Goal: Task Accomplishment & Management: Complete application form

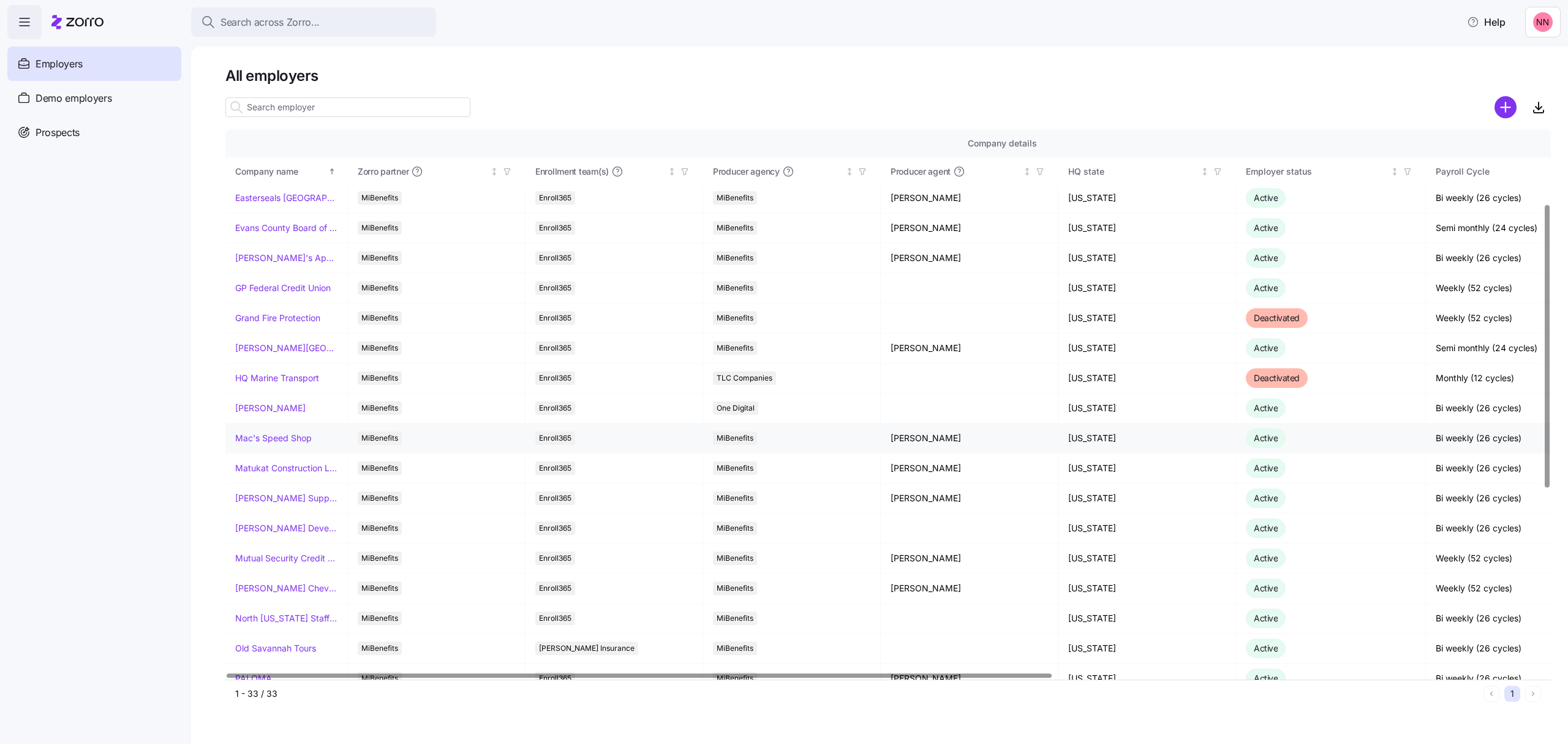
scroll to position [327, 0]
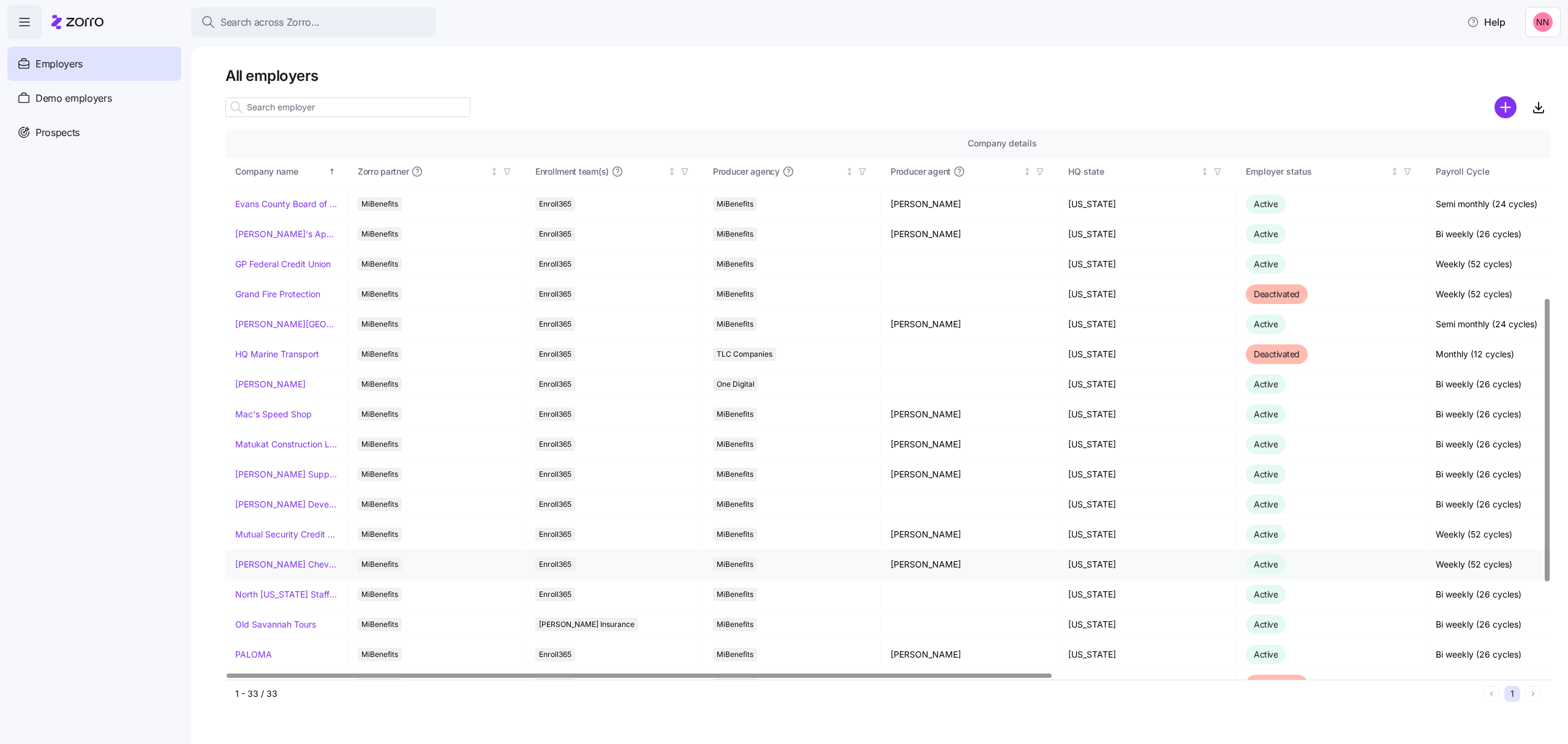
click at [262, 567] on link "[PERSON_NAME] Chevrolet" at bounding box center [286, 564] width 102 height 12
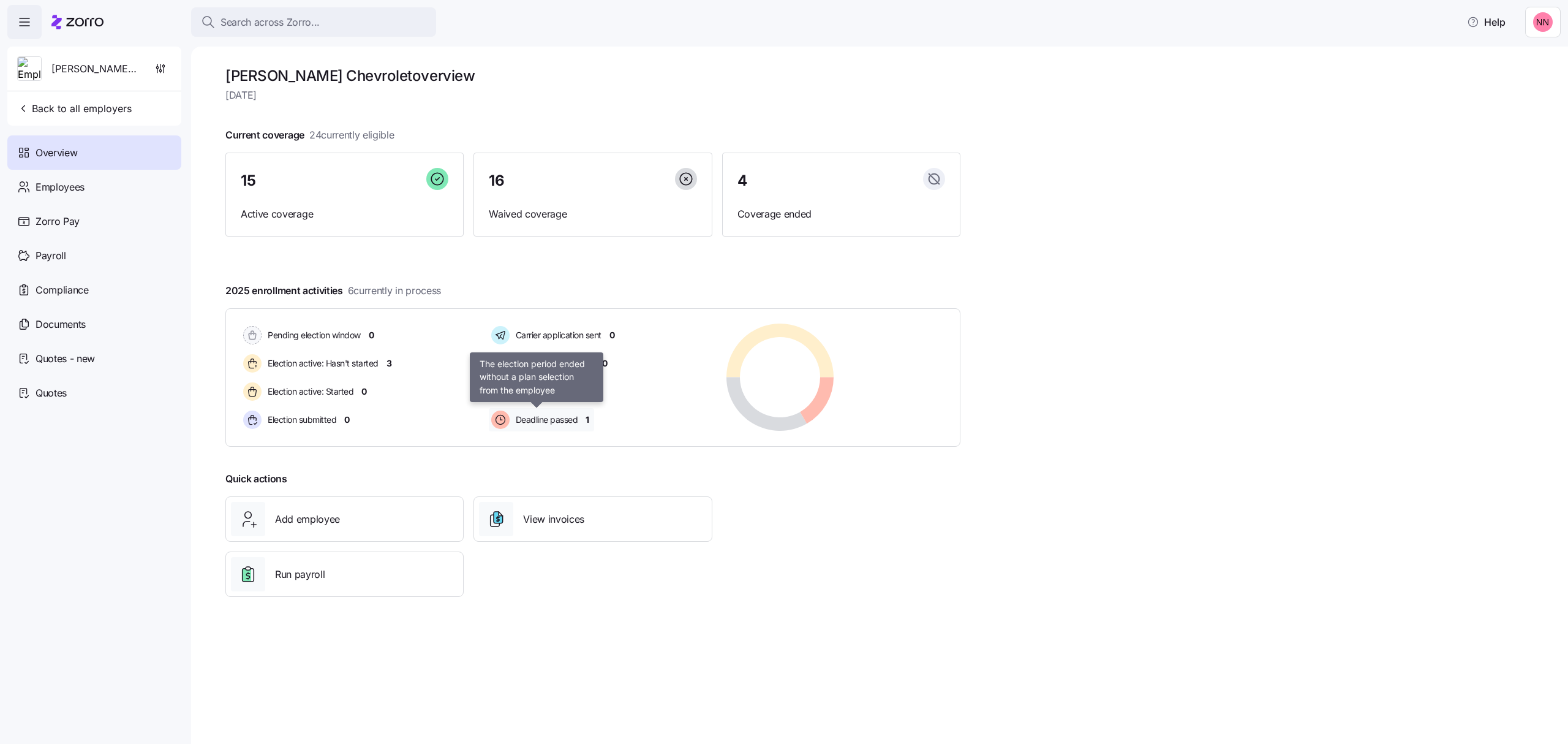
click at [556, 413] on span "Deadline passed" at bounding box center [545, 419] width 66 height 15
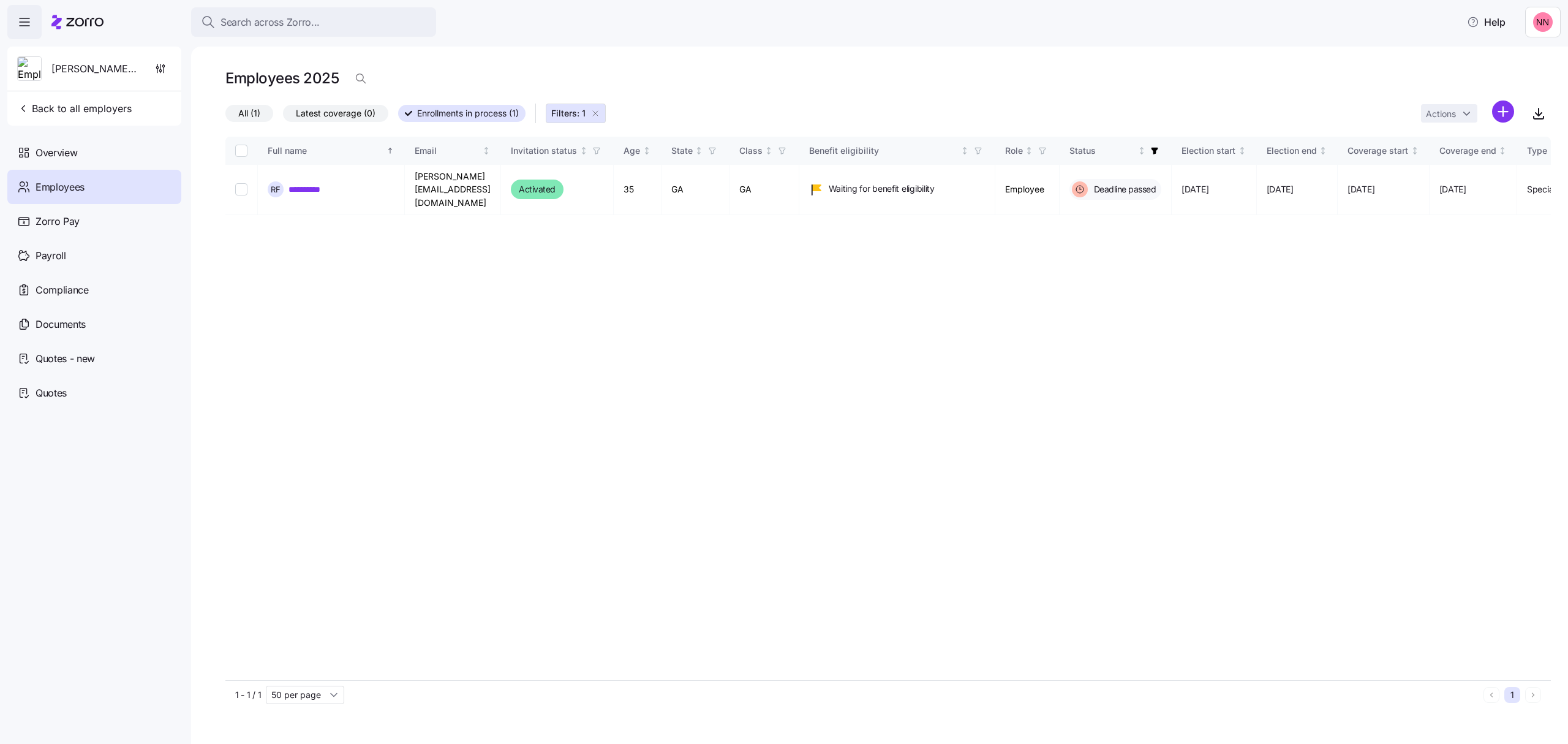
drag, startPoint x: 76, startPoint y: 103, endPoint x: 121, endPoint y: 79, distance: 51.0
click at [121, 79] on div "NeSmith Chevrolet Back to all employers" at bounding box center [95, 86] width 174 height 79
click at [600, 112] on icon "button" at bounding box center [595, 113] width 10 height 10
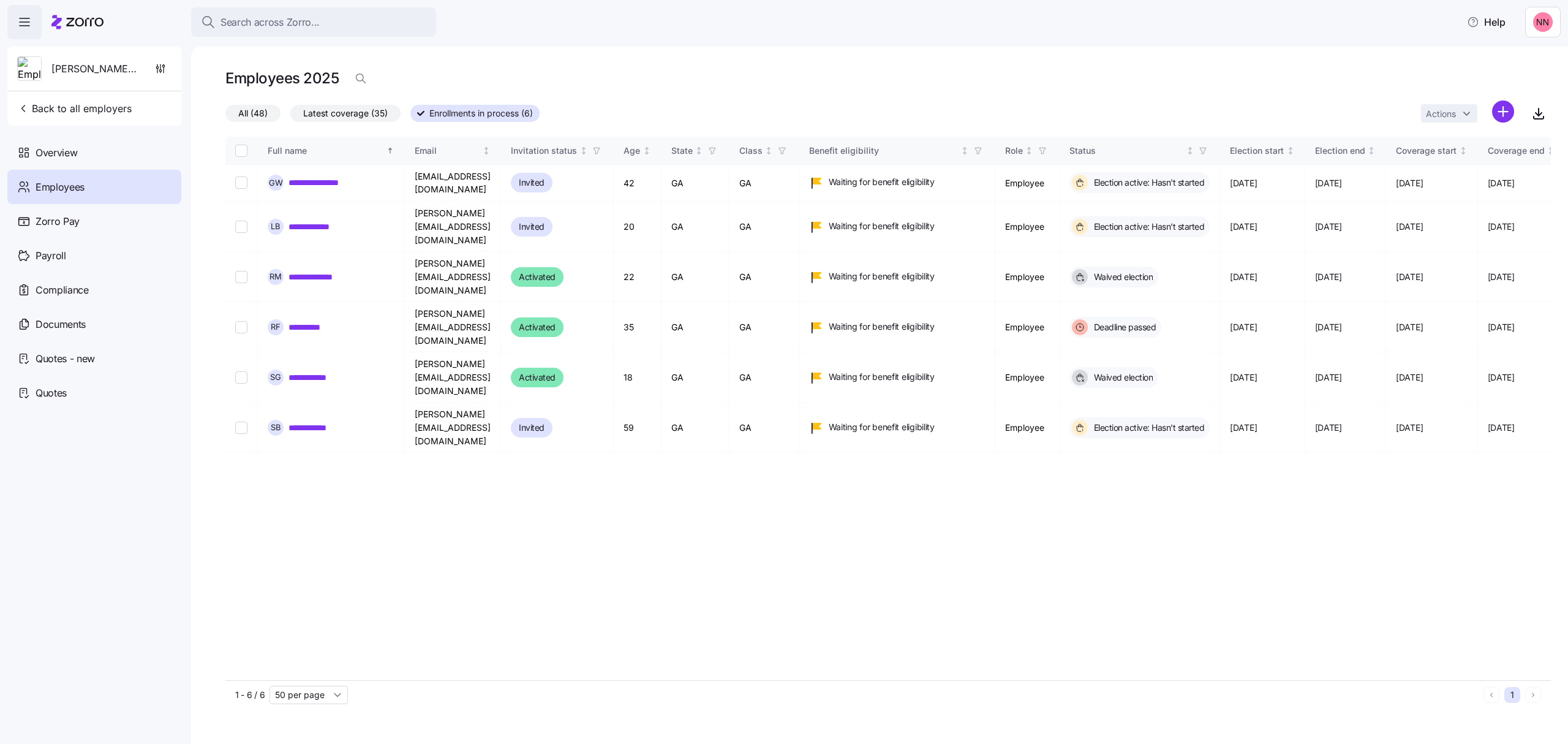
click at [253, 109] on span "All (48)" at bounding box center [253, 113] width 29 height 16
click at [225, 116] on input "All (48)" at bounding box center [225, 116] width 0 height 0
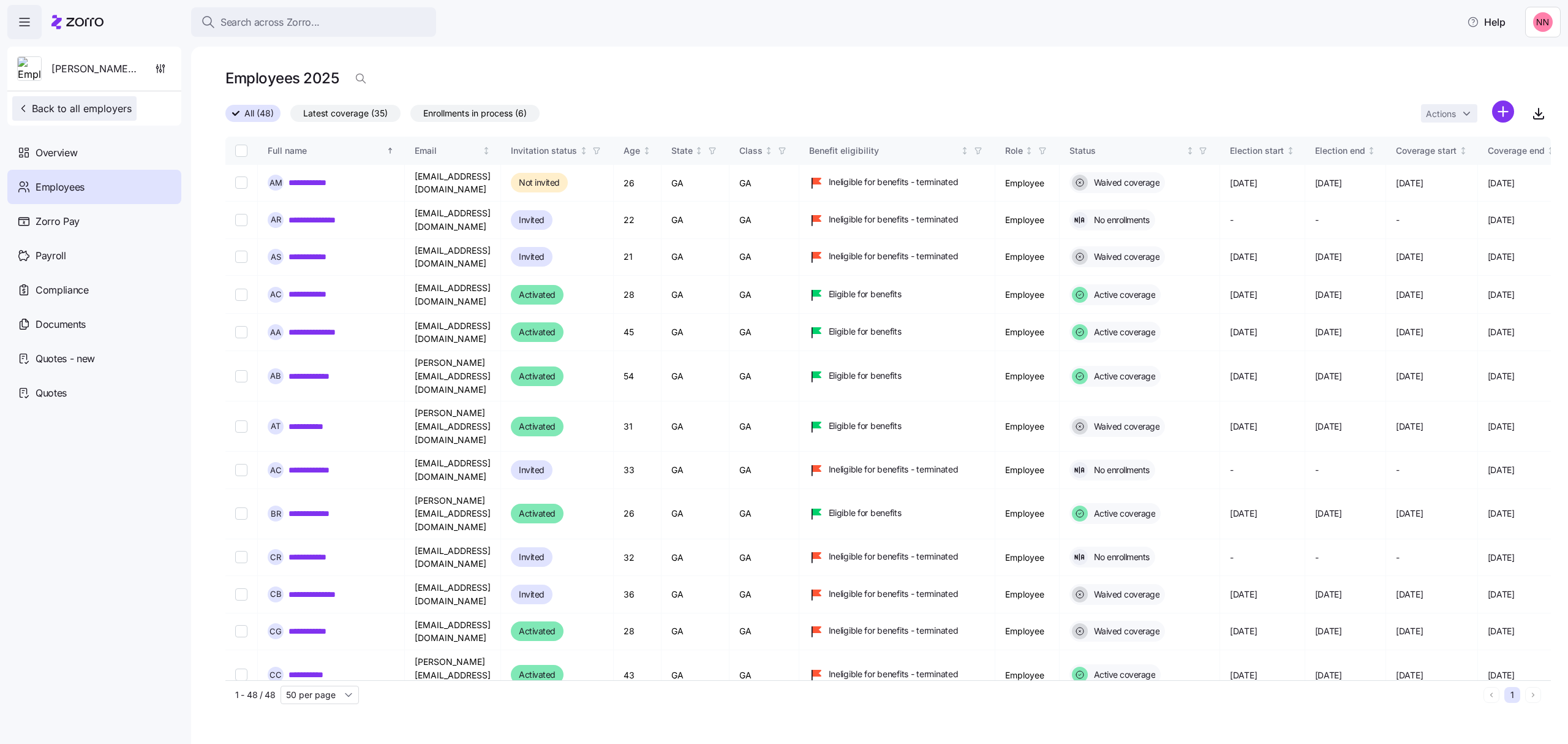
click at [91, 102] on span "Back to all employers" at bounding box center [74, 108] width 115 height 15
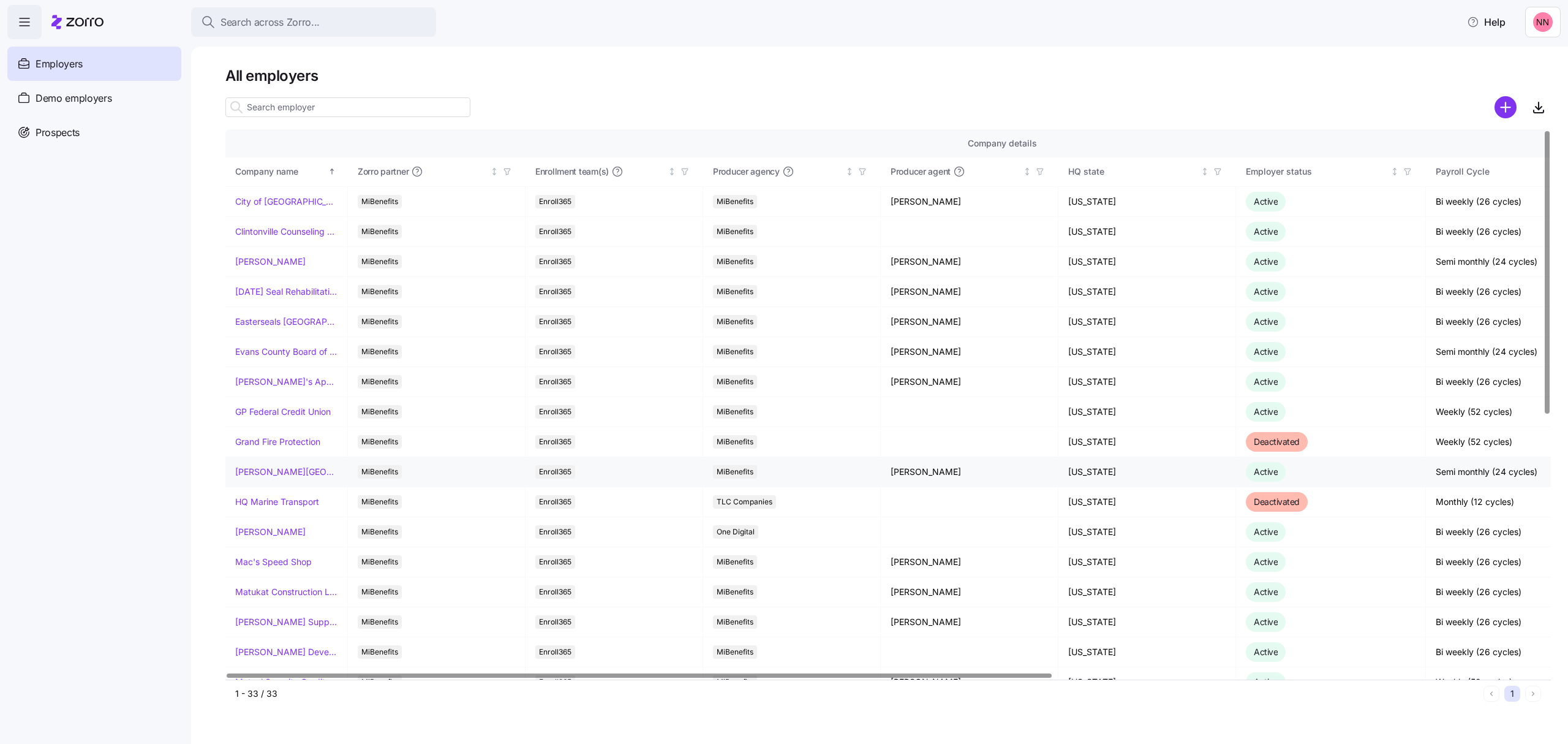
scroll to position [408, 0]
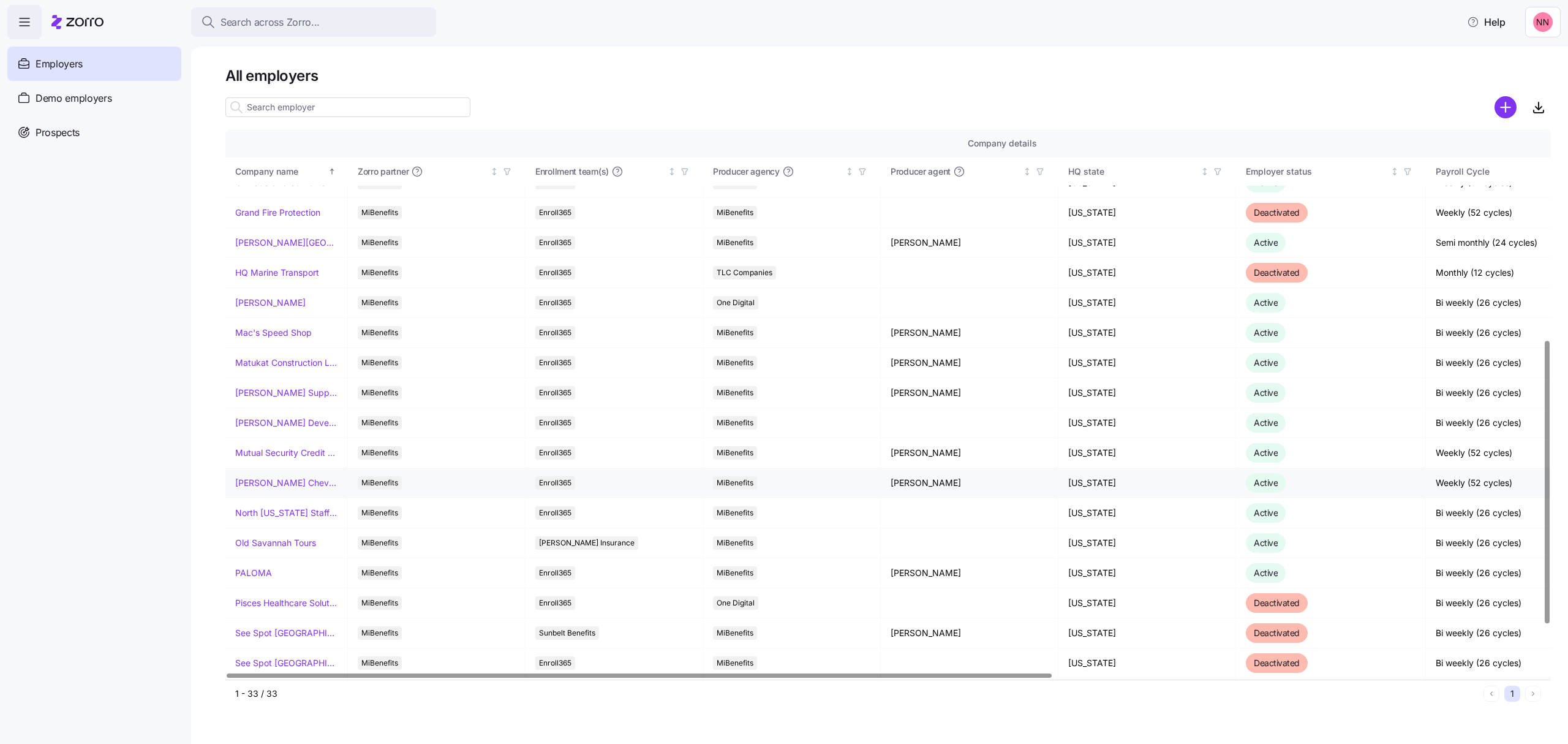
click at [270, 480] on td "[PERSON_NAME] Chevrolet" at bounding box center [286, 483] width 123 height 30
click at [283, 486] on link "[PERSON_NAME] Chevrolet" at bounding box center [286, 483] width 102 height 12
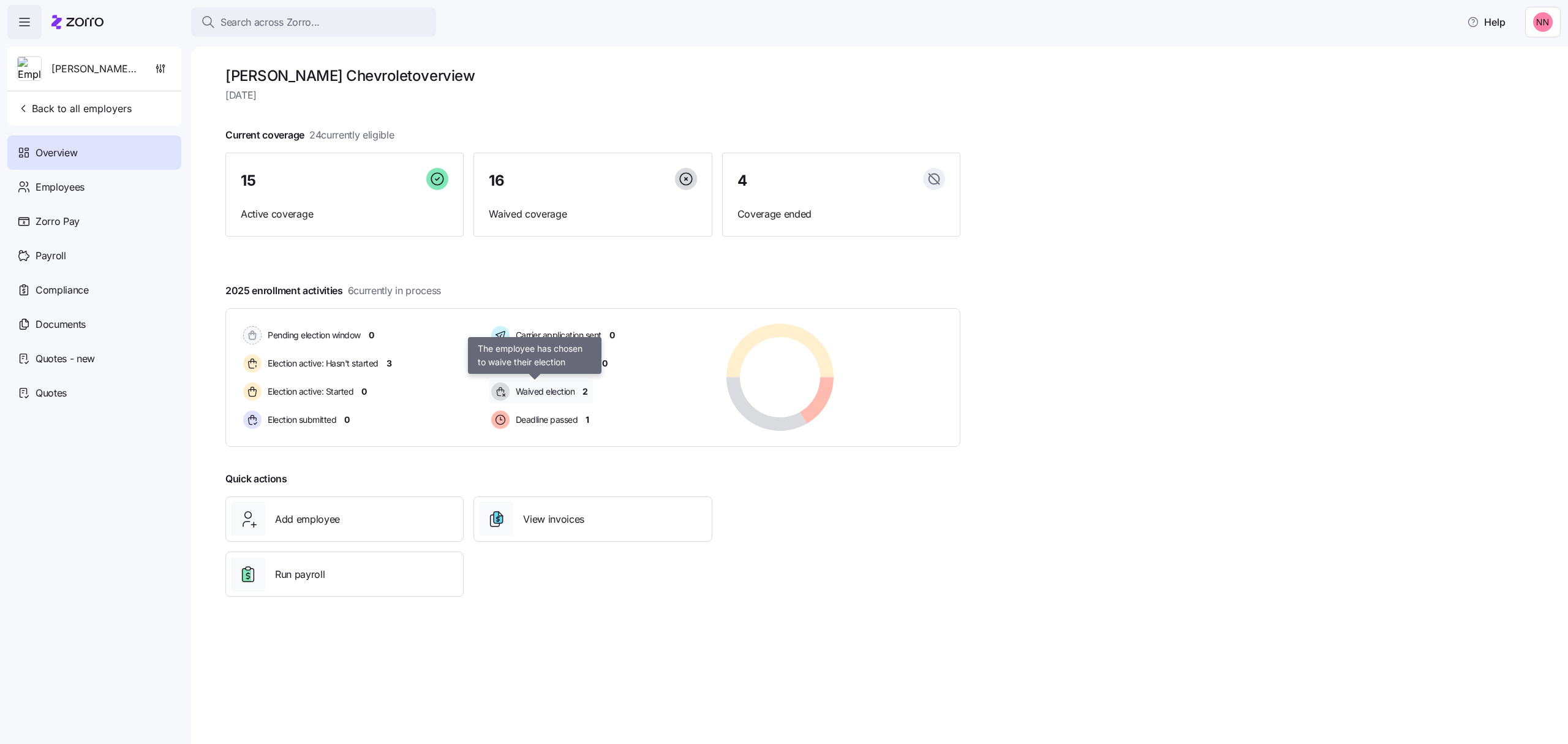
click at [569, 391] on span "Waived election" at bounding box center [543, 392] width 63 height 12
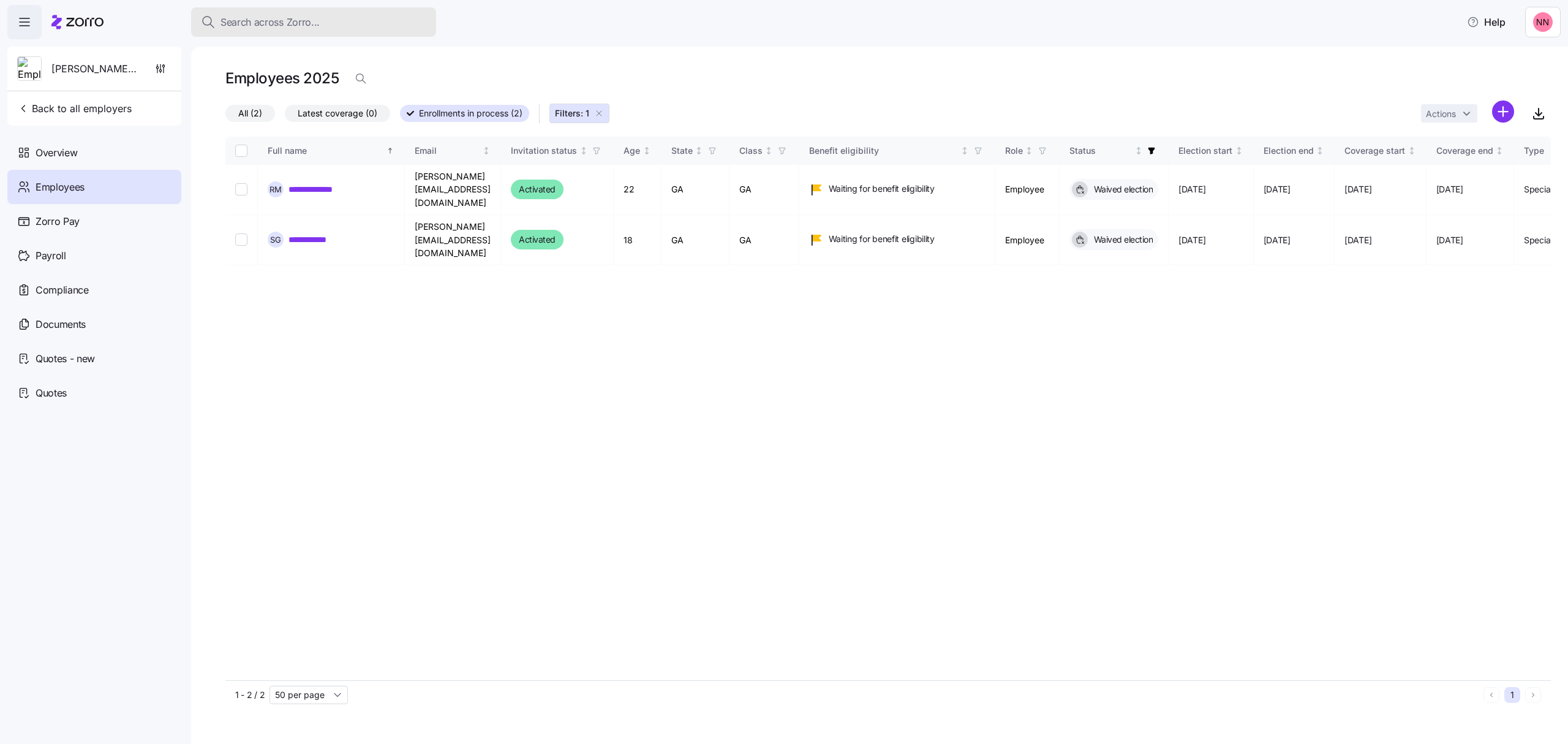
click at [327, 17] on div "Search across Zorro..." at bounding box center [314, 22] width 225 height 15
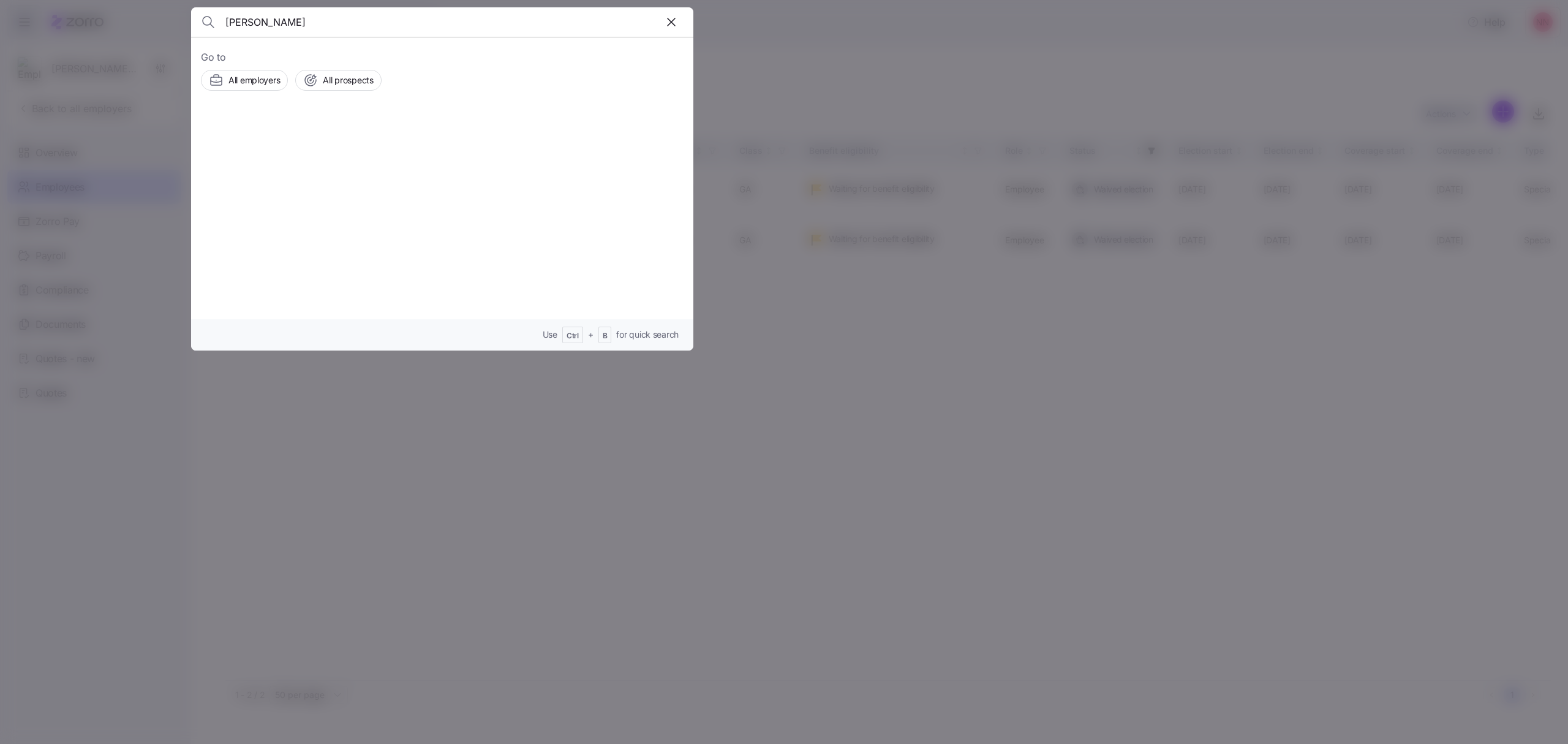
type input "reyna"
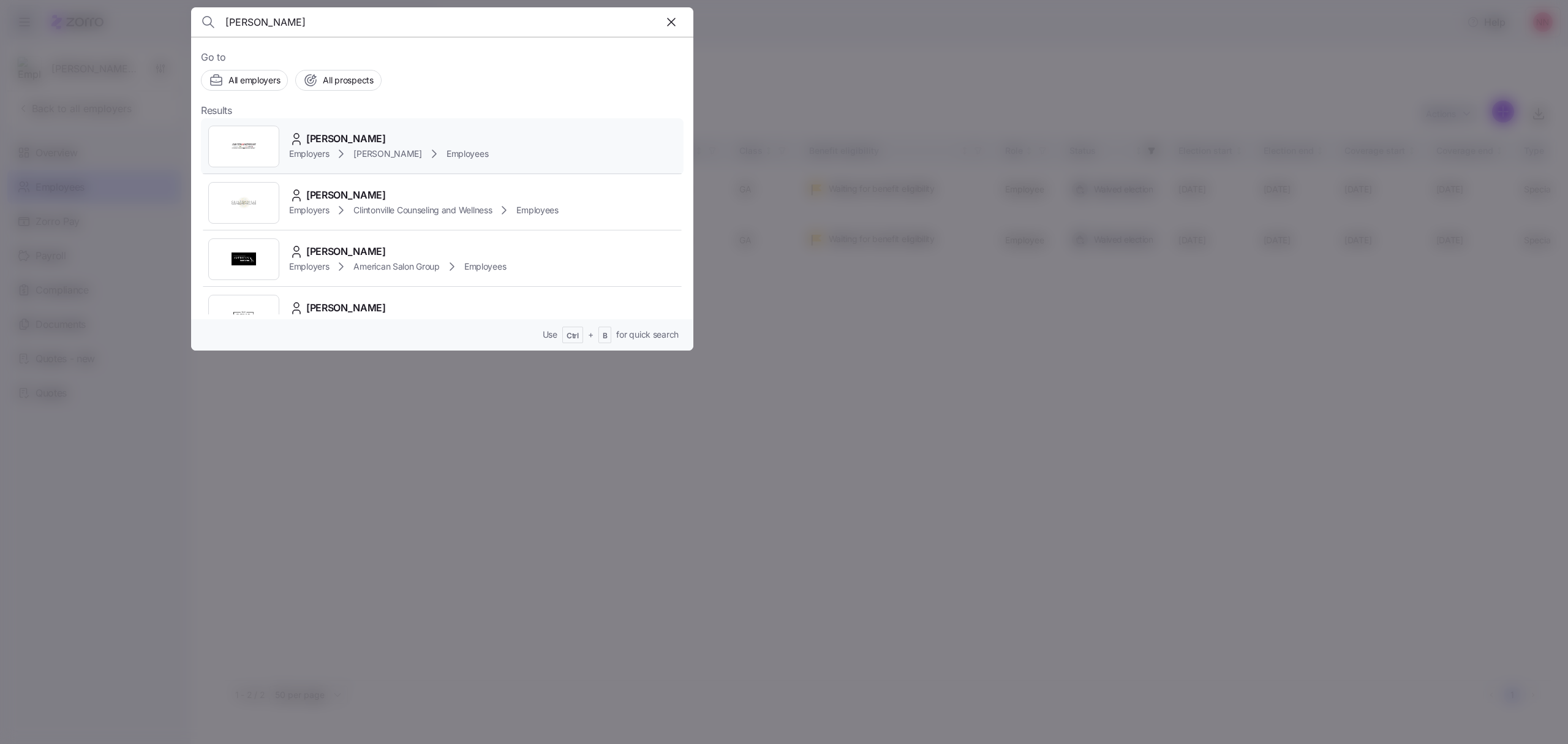
click at [375, 148] on span "[PERSON_NAME]" at bounding box center [388, 154] width 68 height 12
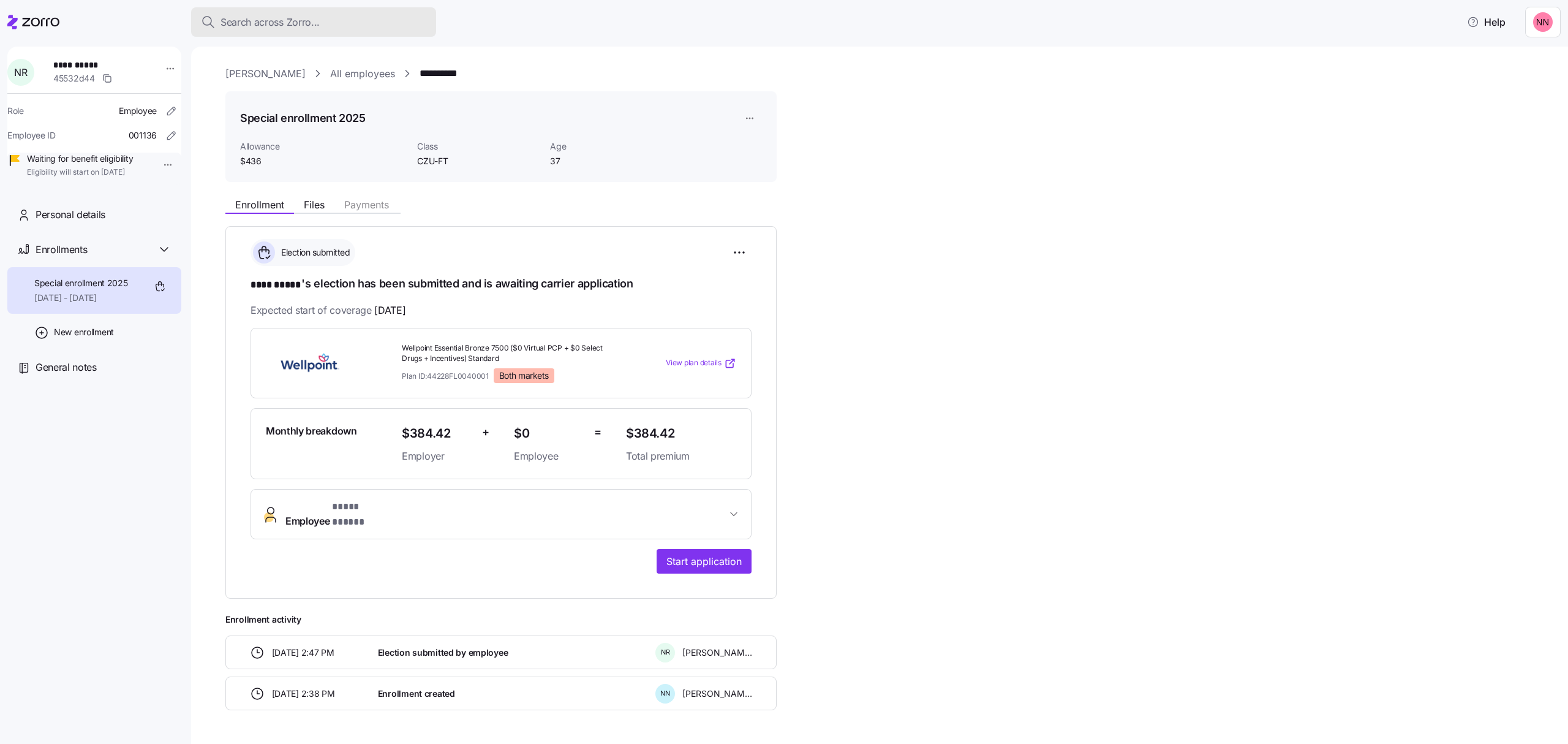
click at [266, 15] on span "Search across Zorro..." at bounding box center [270, 22] width 99 height 15
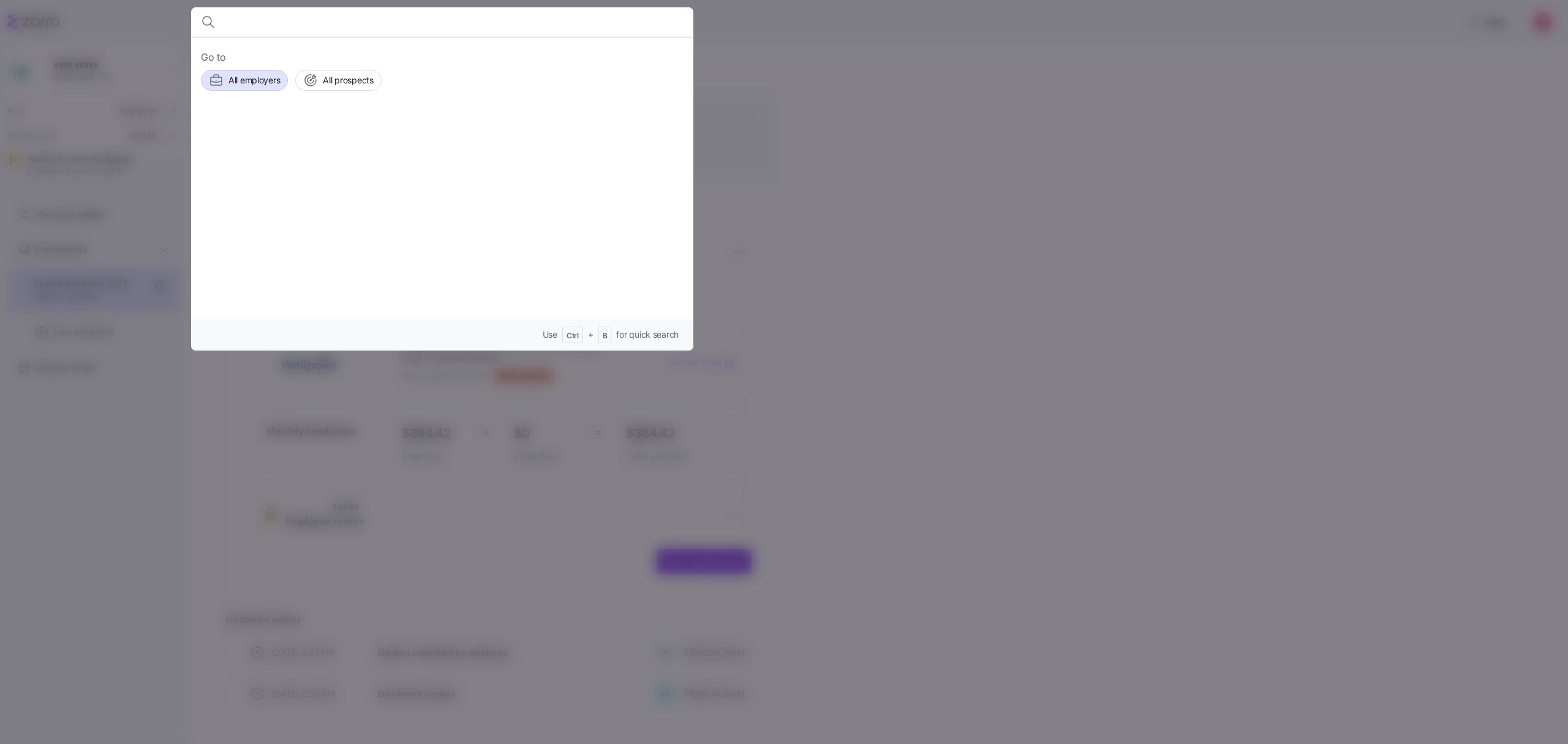
click at [249, 73] on div "All employers" at bounding box center [244, 80] width 71 height 15
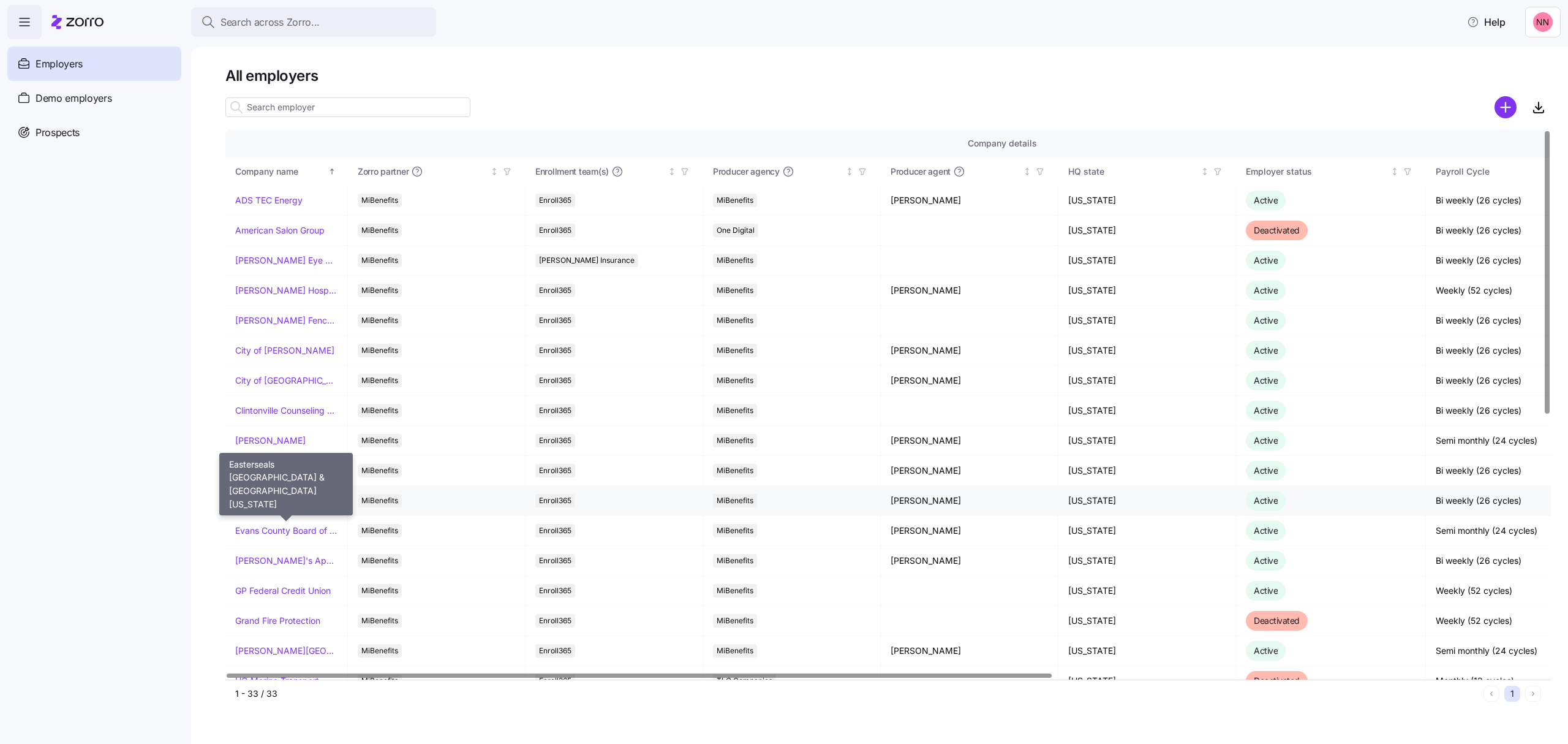
click at [282, 503] on link "Easterseals [GEOGRAPHIC_DATA] & [GEOGRAPHIC_DATA][US_STATE]" at bounding box center [286, 500] width 102 height 12
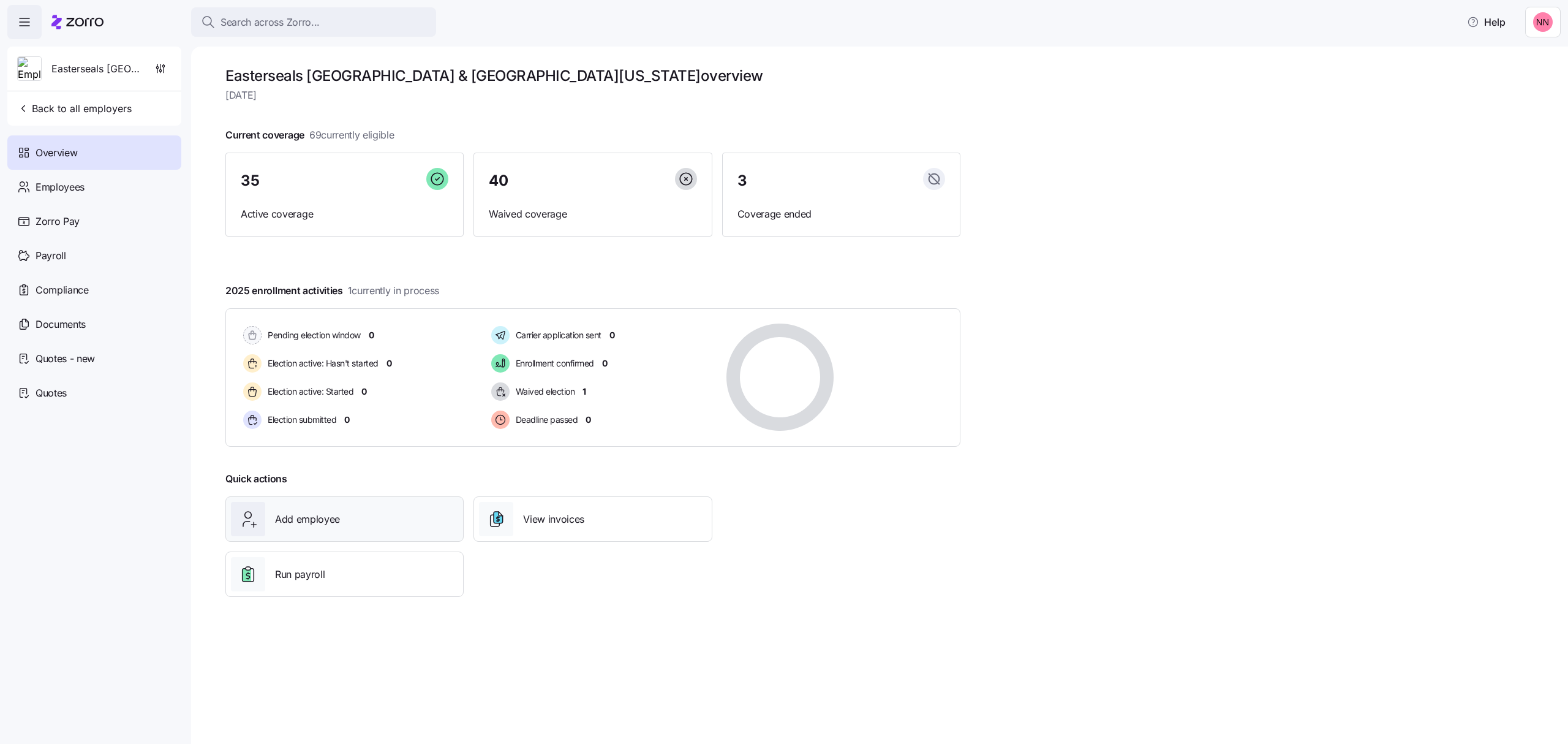
click at [371, 516] on div "Add employee" at bounding box center [344, 519] width 227 height 35
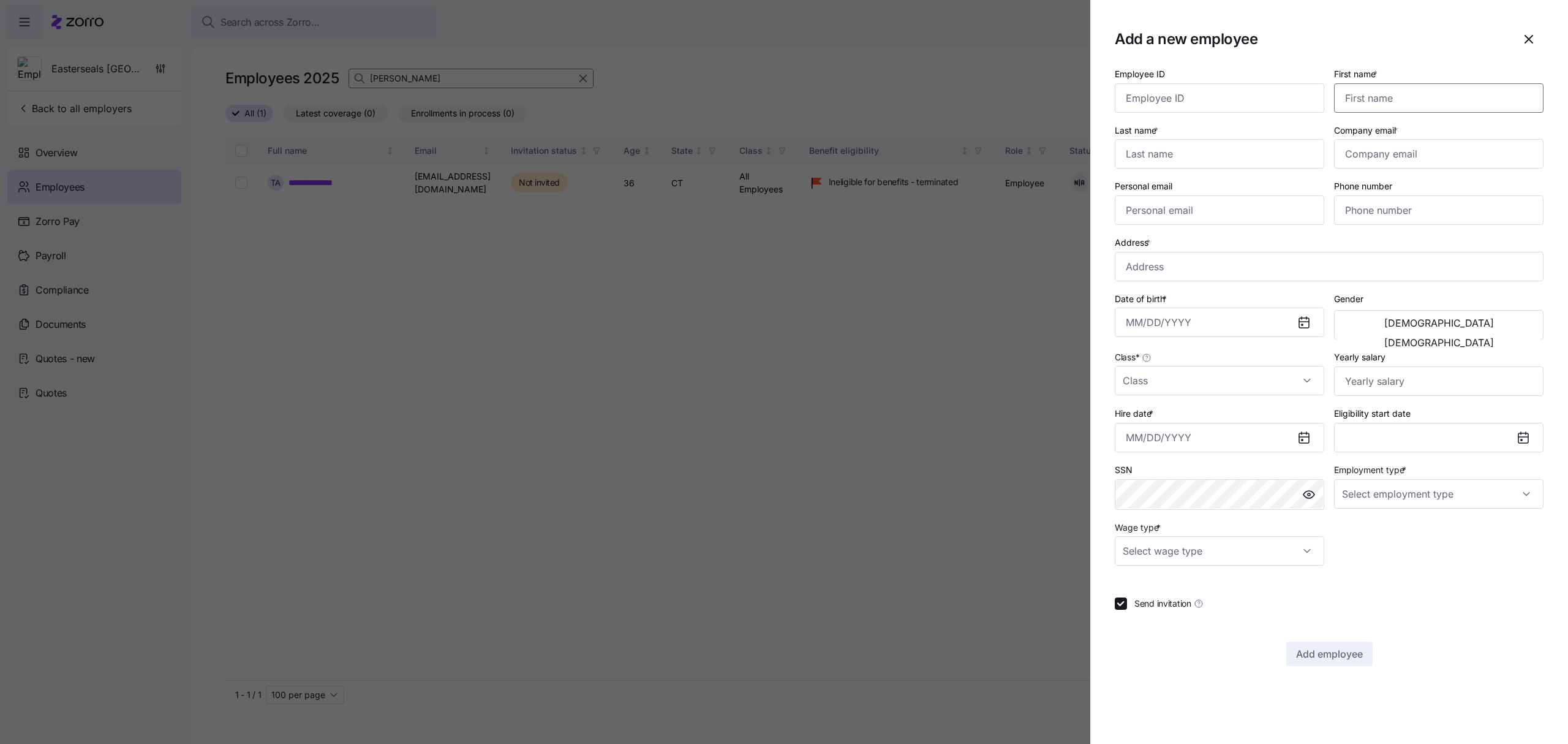
click at [1367, 94] on input "First name *" at bounding box center [1439, 98] width 210 height 29
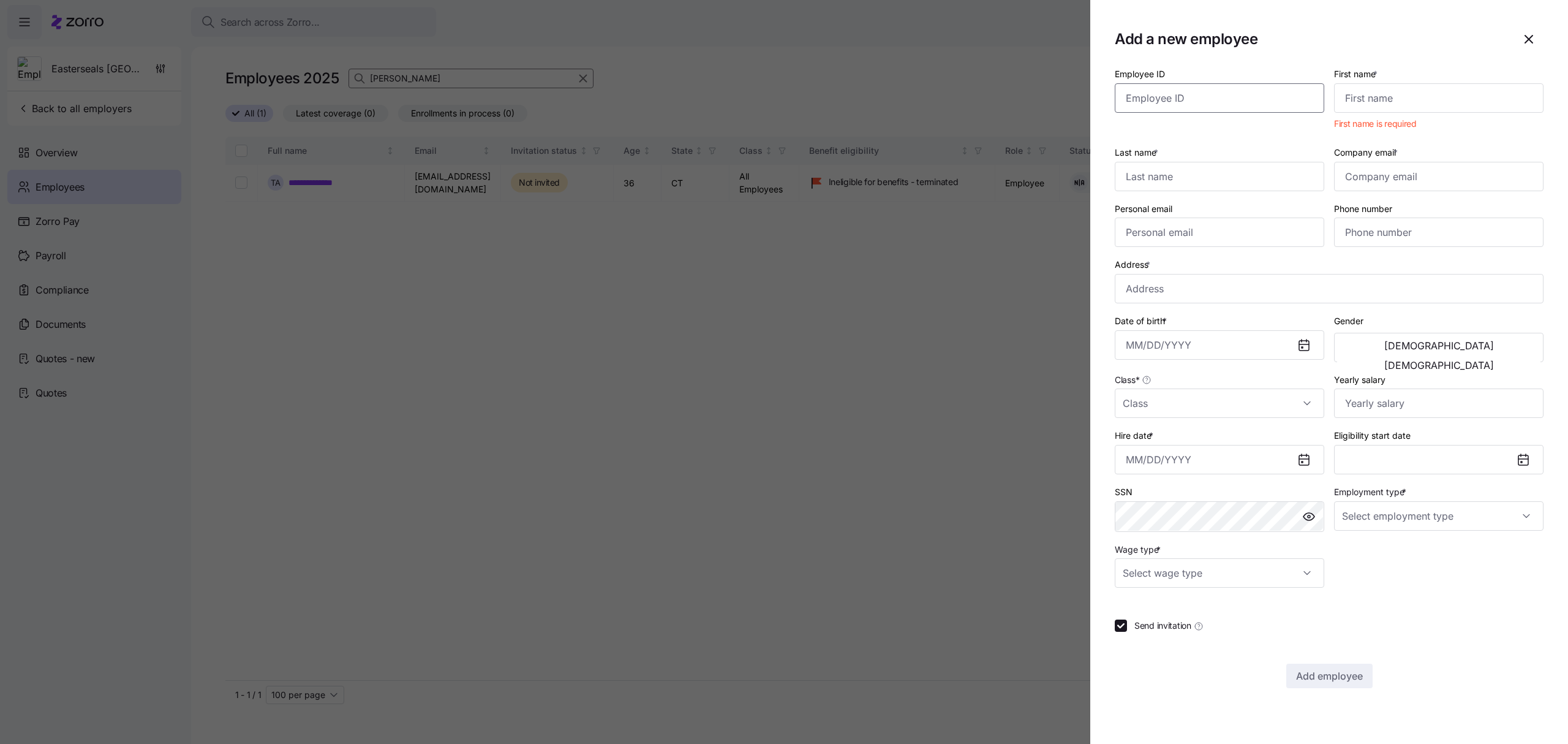
click at [1144, 86] on input "Employee ID" at bounding box center [1220, 98] width 210 height 29
paste input "101994"
type input "101994"
click at [1398, 94] on input "First name *" at bounding box center [1439, 98] width 210 height 29
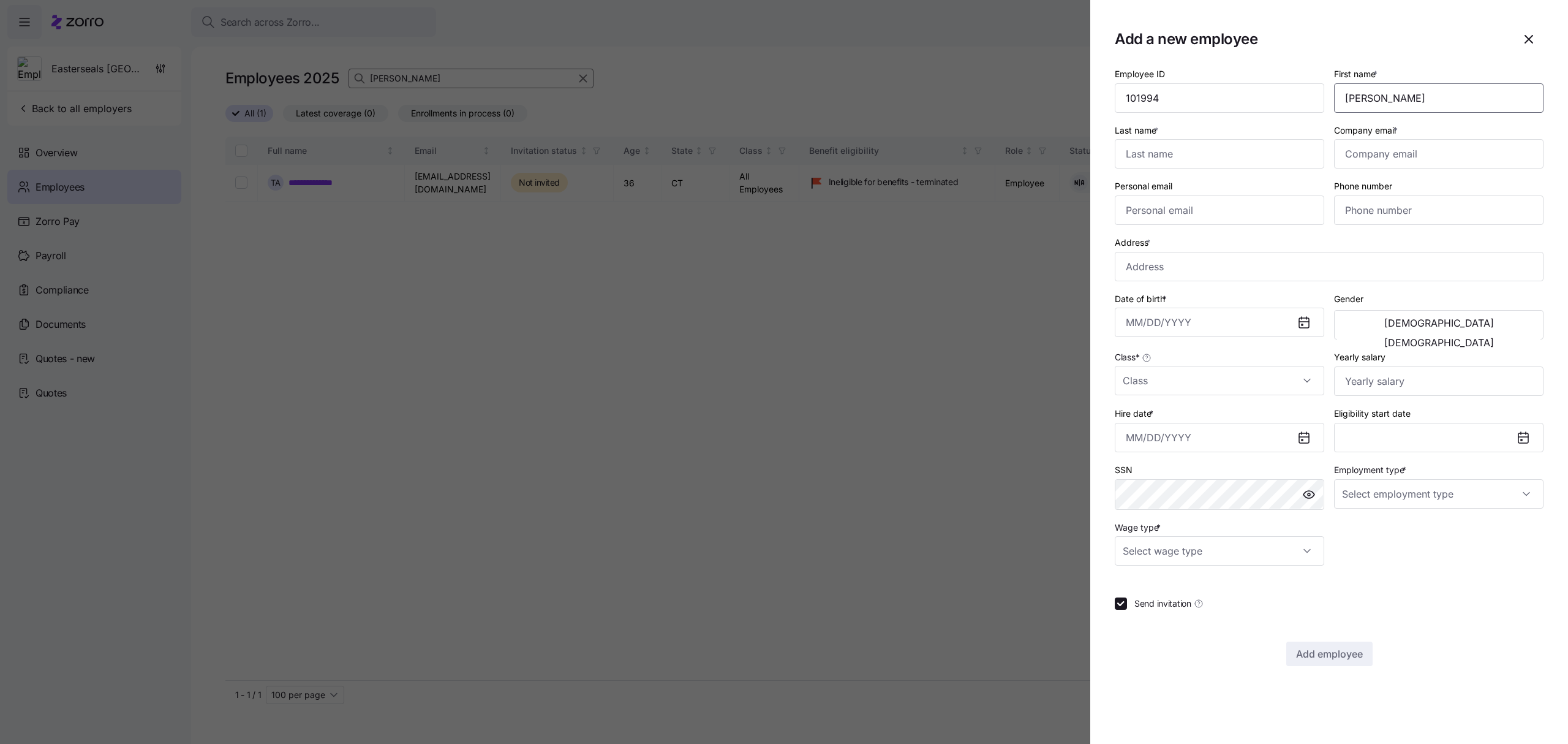
type input "Hannah"
type input "Misiuk"
click at [1422, 147] on input "Company email *" at bounding box center [1439, 153] width 210 height 29
paste input "hmisiuk@escrec.org"
type input "hmisiuk@escrec.org"
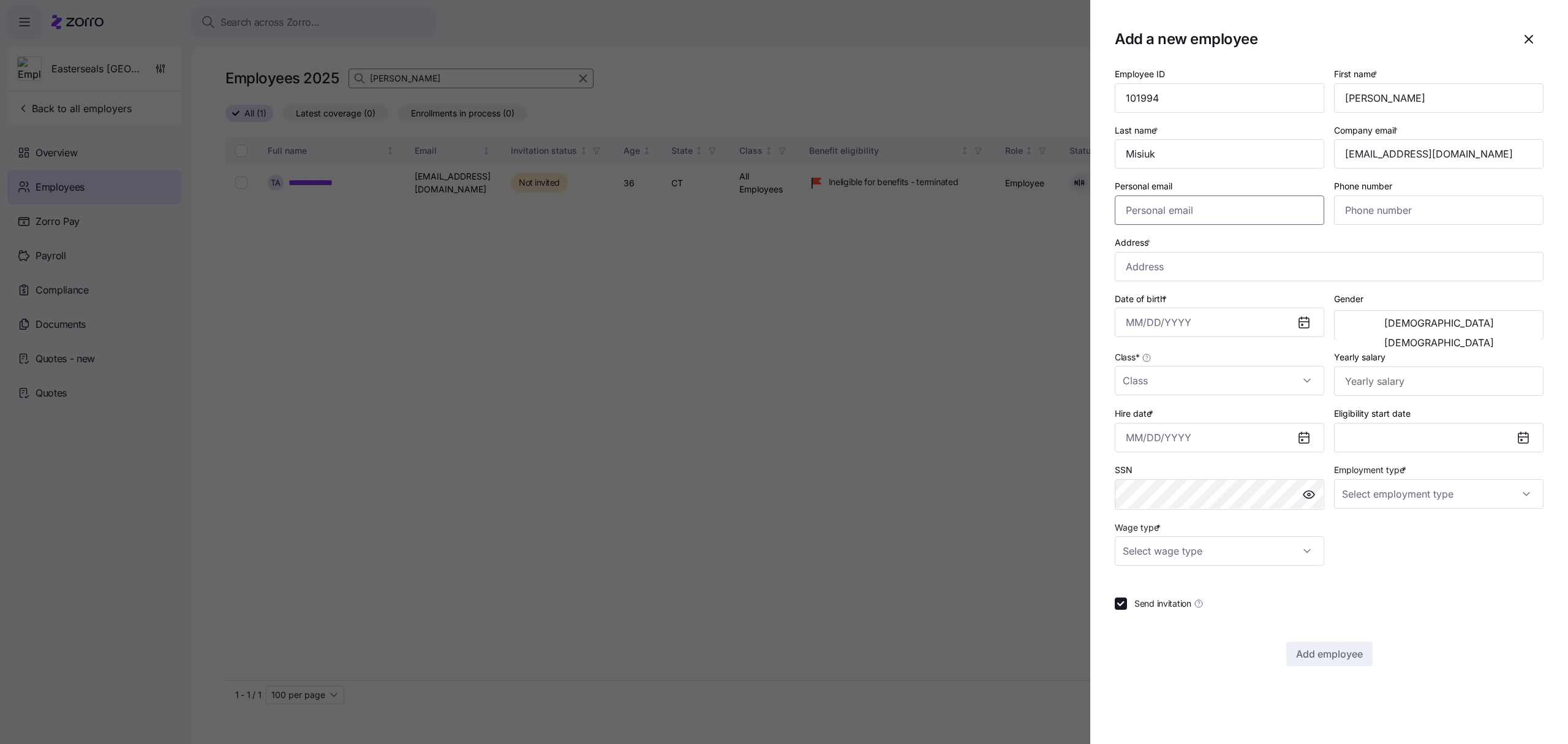
click at [1167, 204] on input "Personal email" at bounding box center [1220, 210] width 210 height 29
paste input "hmisiuk@gmail.com"
type input "hmisiuk@gmail.com"
click at [1389, 216] on input "Phone number" at bounding box center [1439, 210] width 210 height 29
paste input "(413) 464-2726"
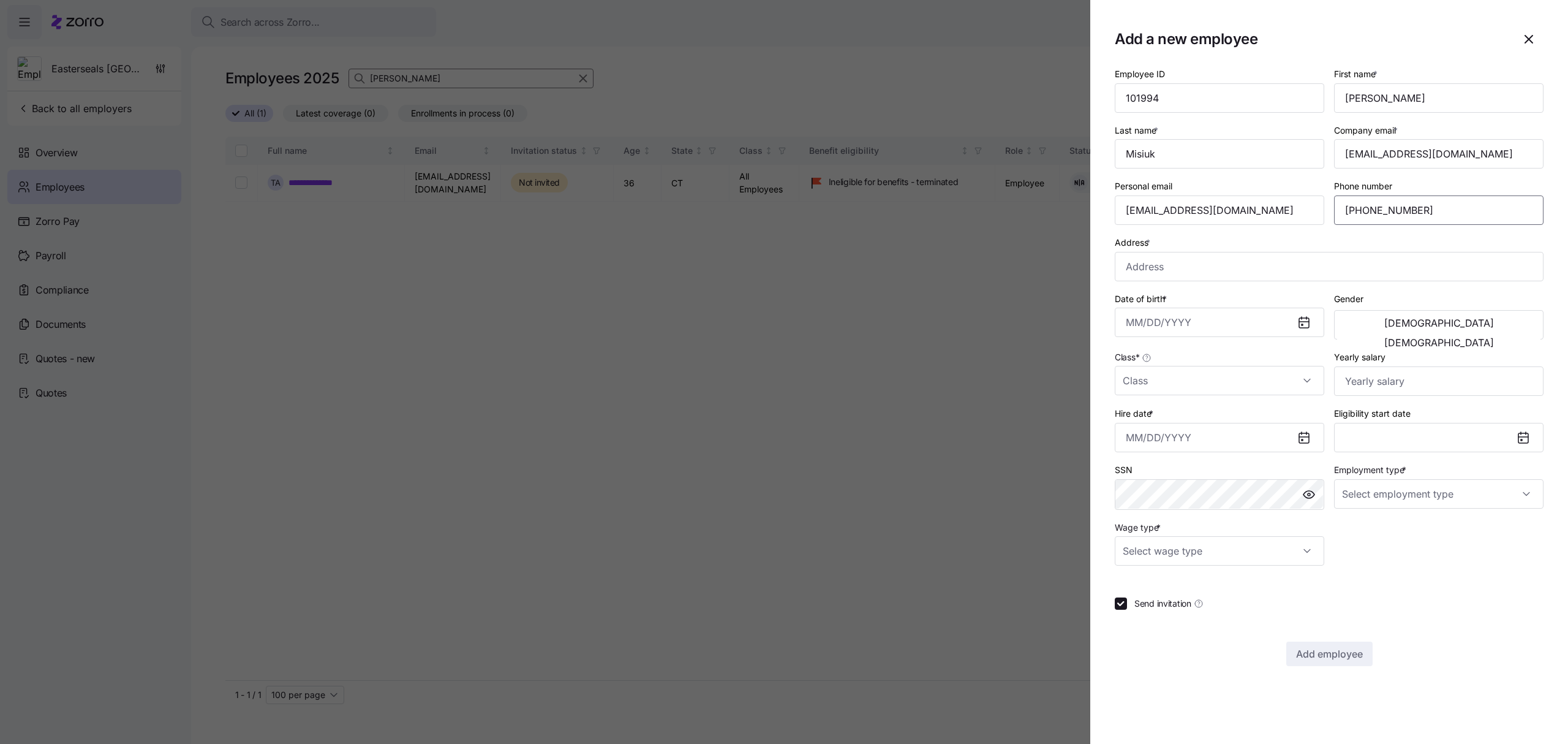
type input "(413) 464-2726"
click at [1219, 272] on input "Address *" at bounding box center [1329, 267] width 428 height 29
paste input "42 Vadnais Street"
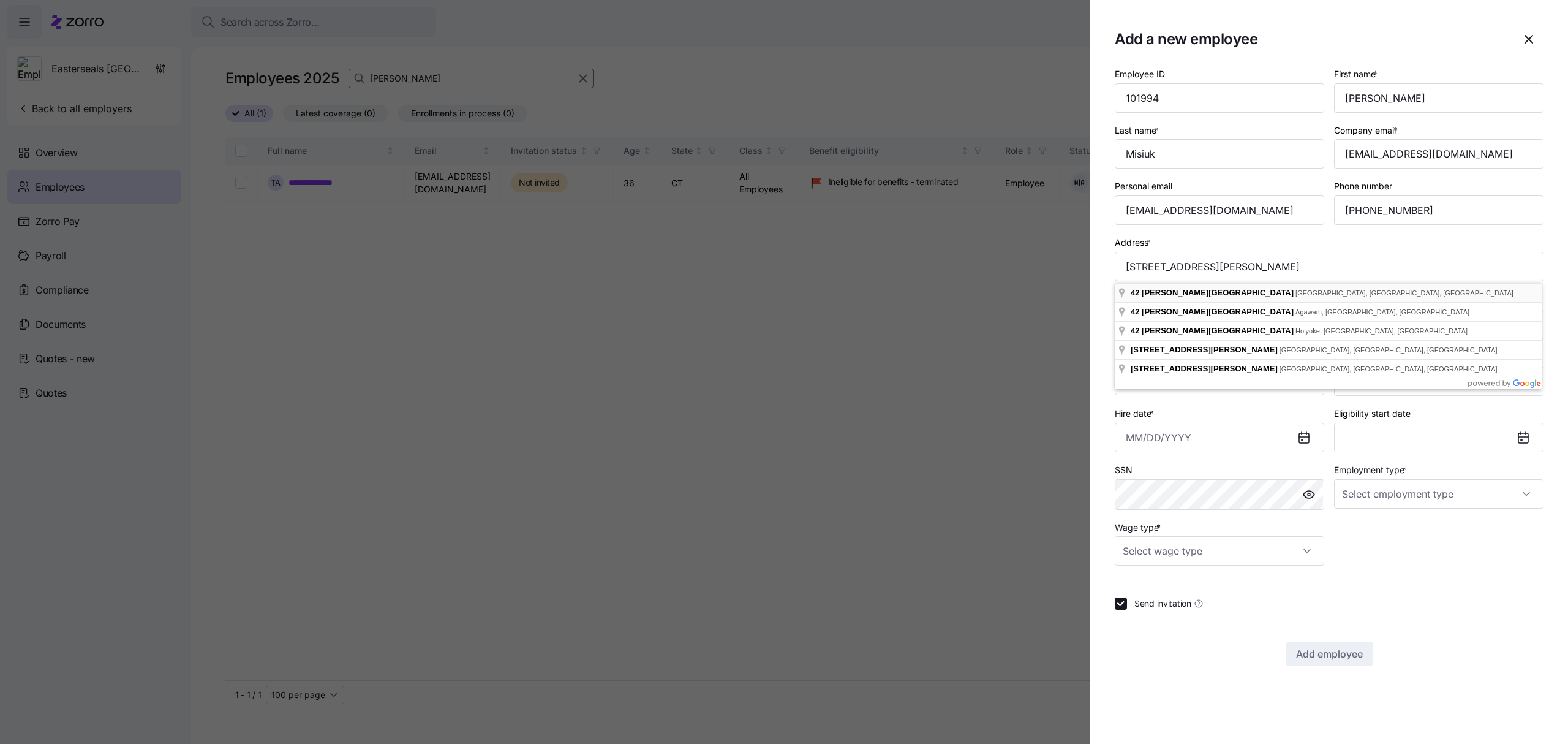
type input "42 Vadnais St, East Longmeadow, MA 01028, USA"
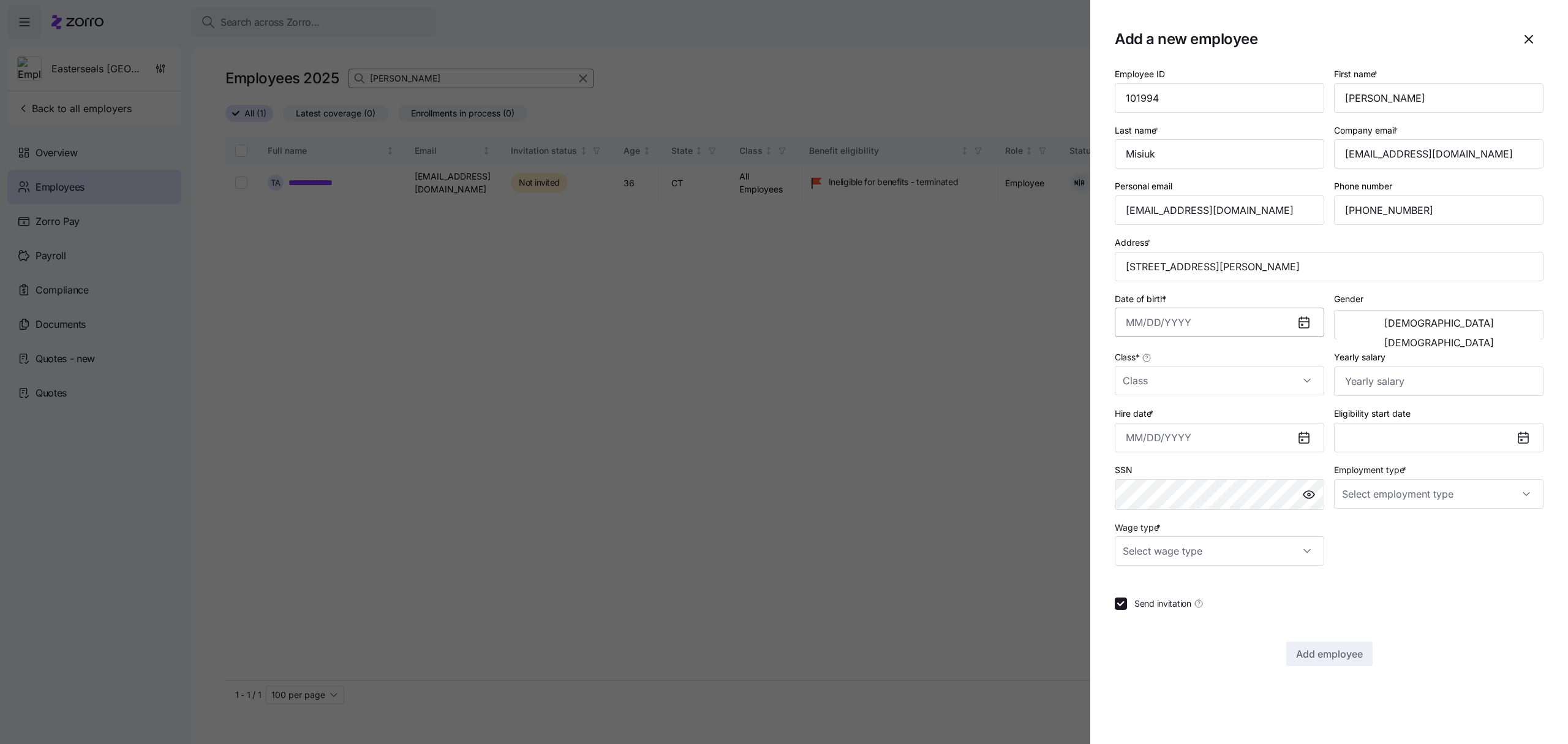
click at [1196, 327] on input "Date of birth *" at bounding box center [1220, 322] width 210 height 29
paste input "01/13/1988"
type input "January 13, 1988"
click at [1507, 333] on button "Female" at bounding box center [1439, 342] width 203 height 19
click at [1180, 375] on input "Class *" at bounding box center [1220, 381] width 210 height 29
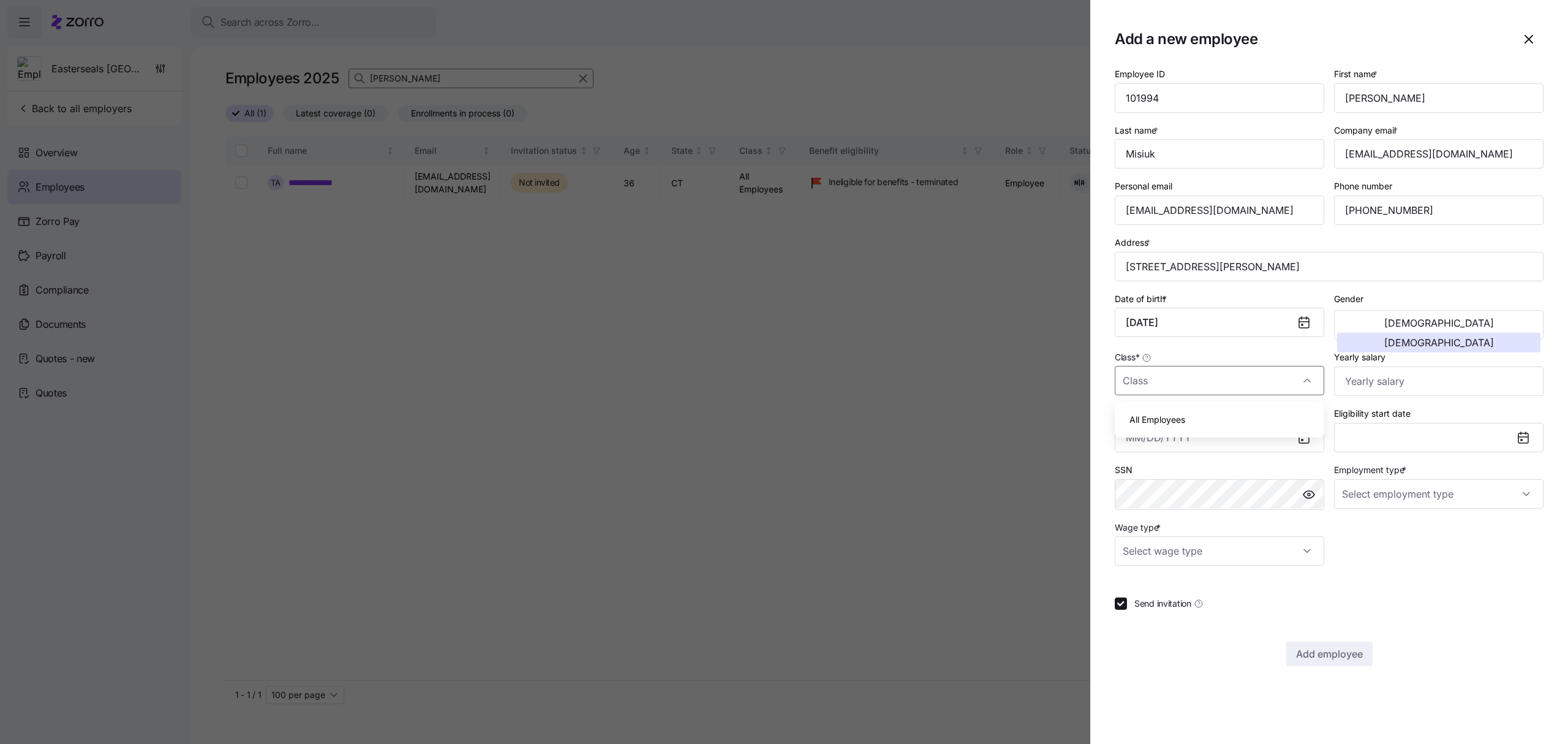
click at [1163, 417] on span "All Employees" at bounding box center [1157, 419] width 55 height 13
type input "All Employees"
click at [1402, 392] on input "Yearly salary" at bounding box center [1439, 381] width 210 height 29
type input "$70,000"
click at [1147, 433] on input "Hire date *" at bounding box center [1220, 437] width 210 height 29
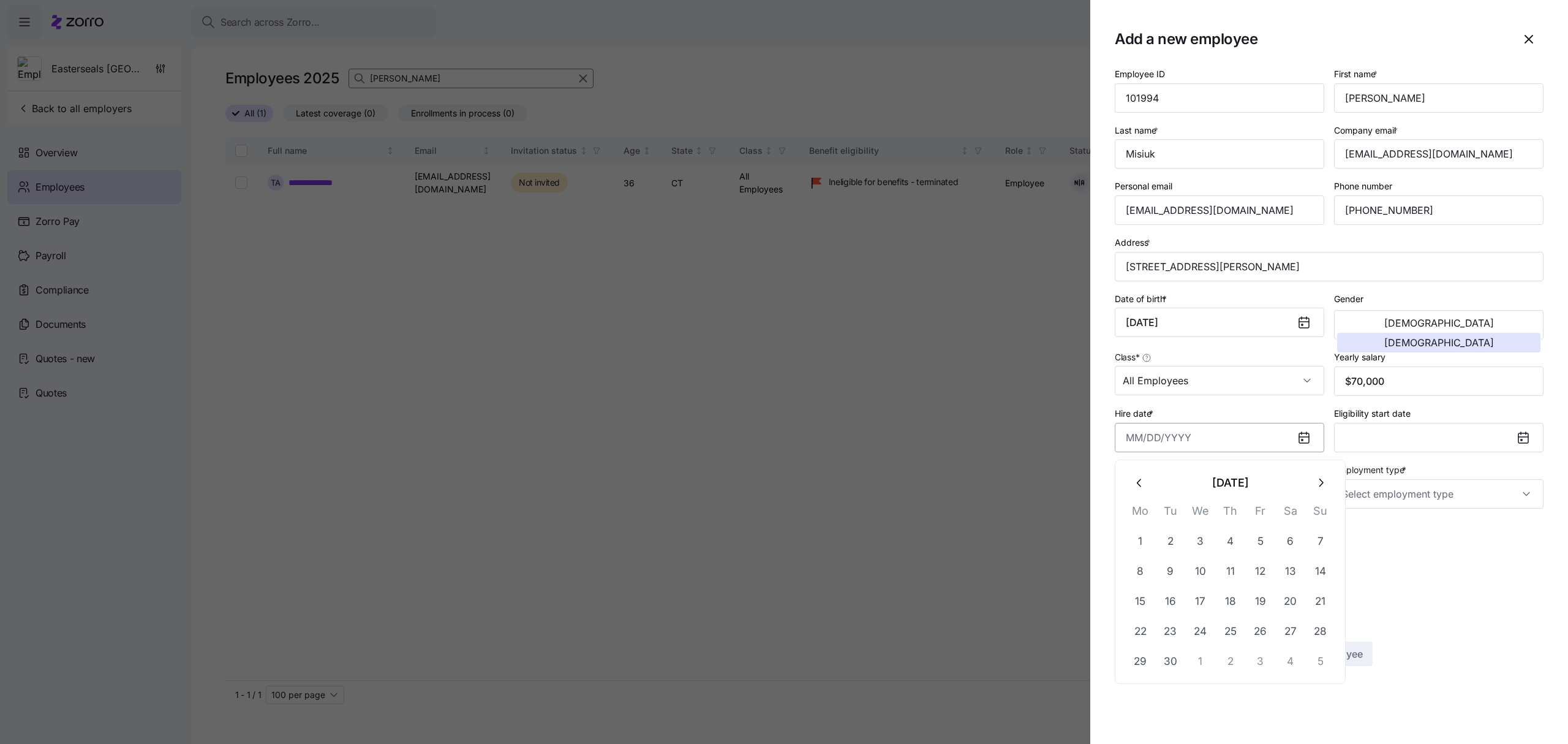
paste input "09/15/2025"
type input "September 15, 2025"
click at [1456, 542] on div "Employee ID 101994 First name * Hannah Last name * Misiuk Company email * hmisi…" at bounding box center [1328, 315] width 438 height 510
click at [1378, 493] on input "Employment type *" at bounding box center [1439, 494] width 210 height 29
click at [1383, 530] on span "Full Time" at bounding box center [1366, 534] width 35 height 13
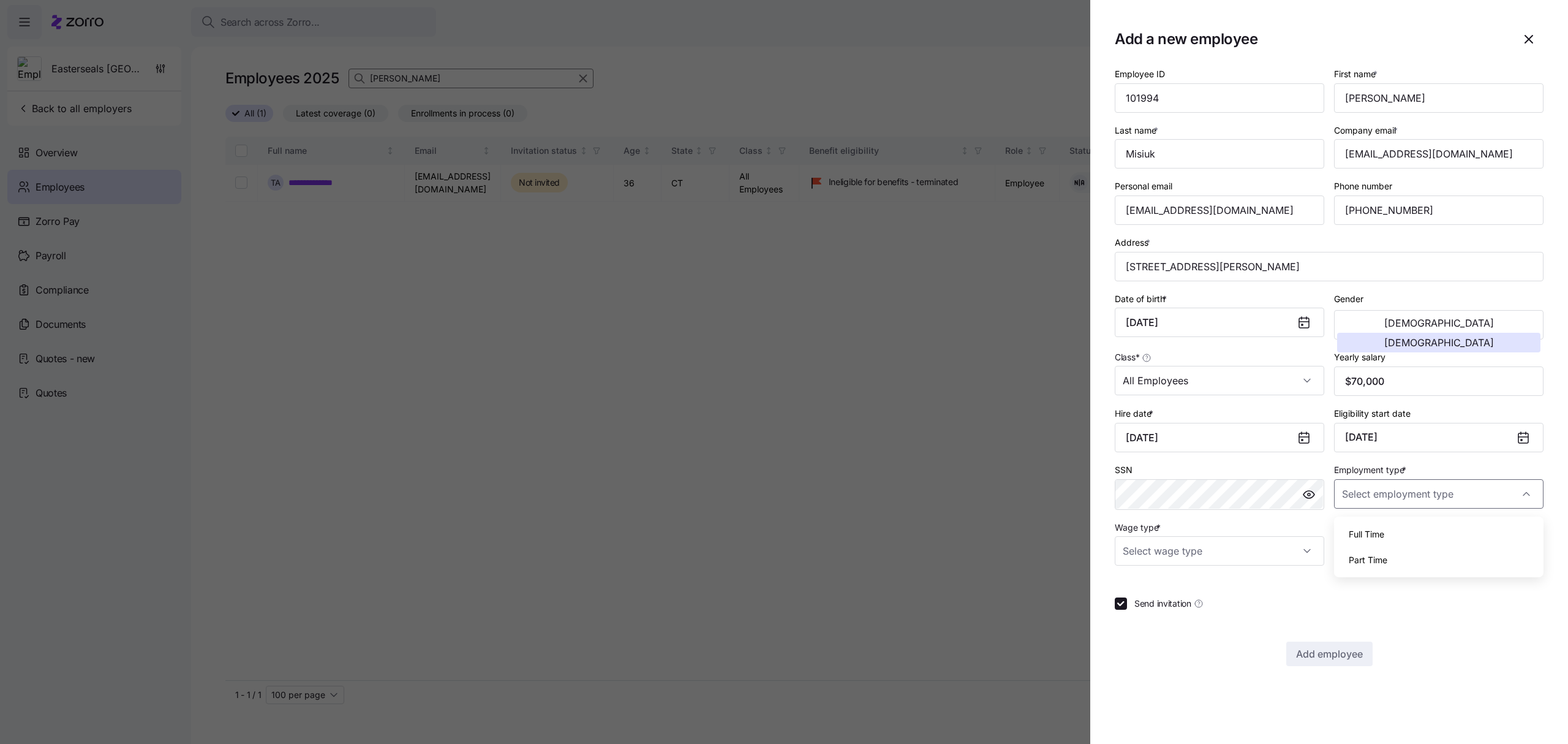
type input "Full Time"
click at [1301, 555] on input "Wage type *" at bounding box center [1220, 550] width 210 height 29
click at [1166, 620] on div "Hourly" at bounding box center [1219, 617] width 200 height 25
type input "Hourly"
click at [1355, 648] on button "Add employee" at bounding box center [1329, 654] width 86 height 25
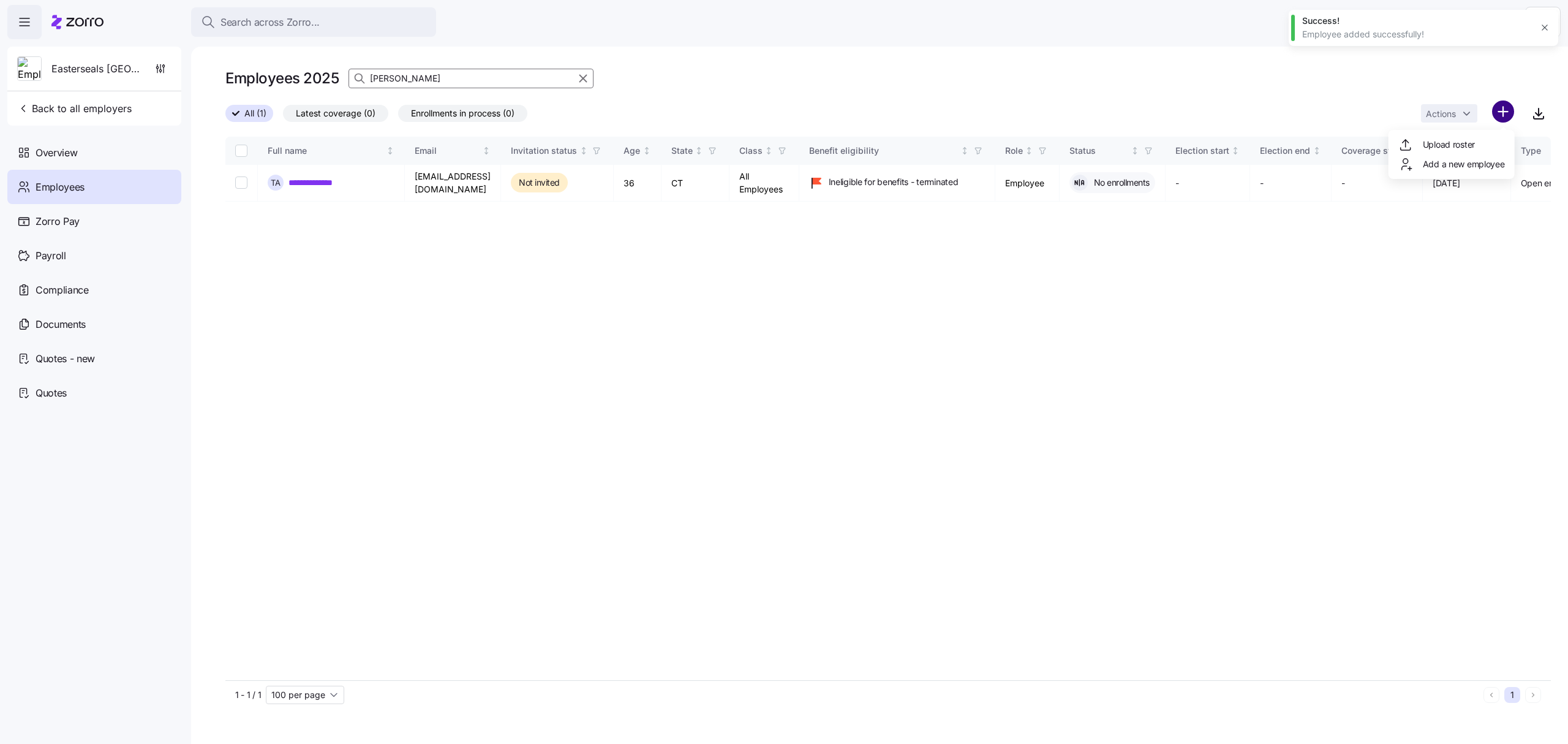
click at [1509, 112] on html "**********" at bounding box center [784, 368] width 1568 height 736
click at [1453, 162] on span "Add a new employee" at bounding box center [1463, 164] width 82 height 12
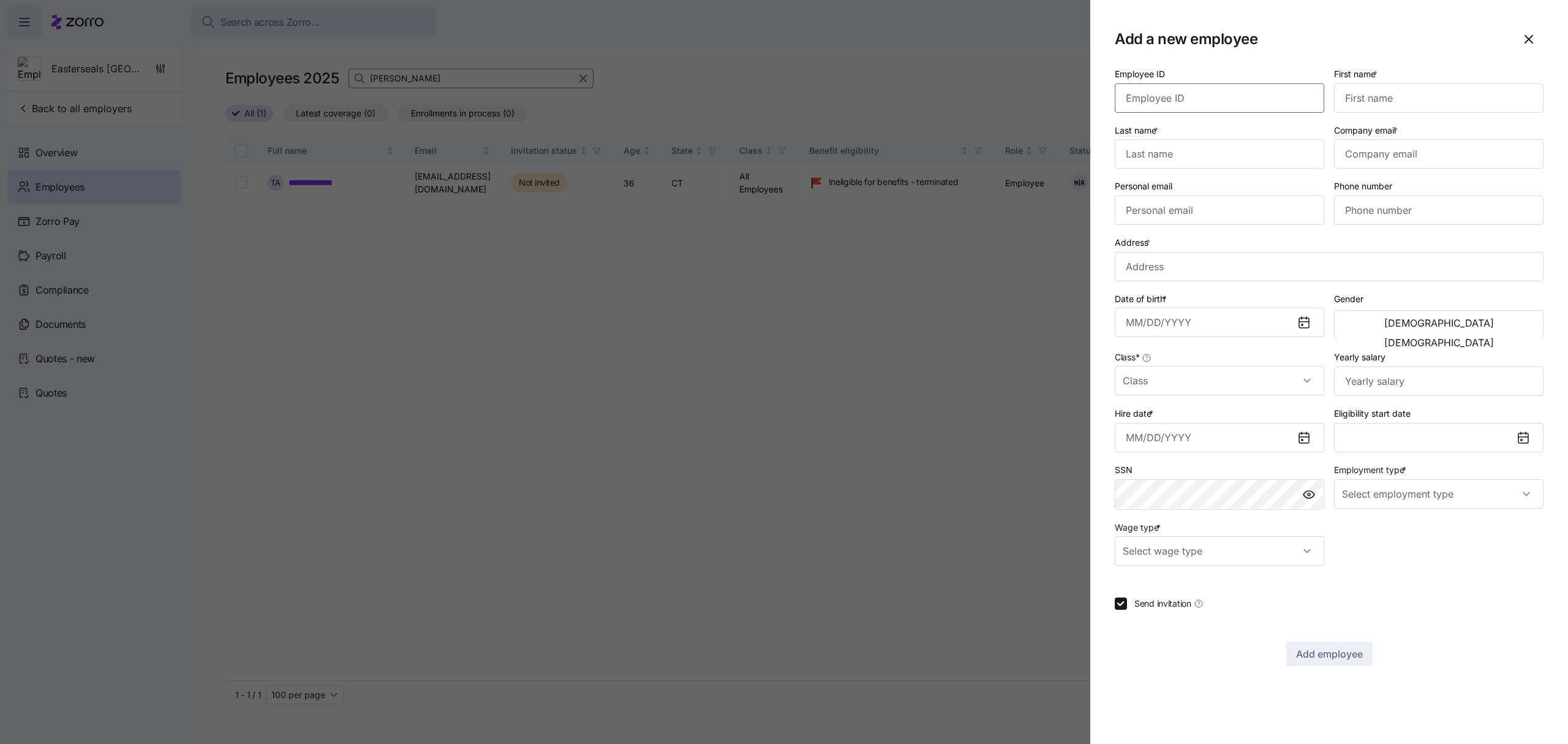
click at [1157, 97] on input "Employee ID" at bounding box center [1220, 98] width 210 height 29
paste input "101993"
type input "101993"
click at [1405, 103] on input "First name *" at bounding box center [1439, 98] width 210 height 29
type input "Cherilyn"
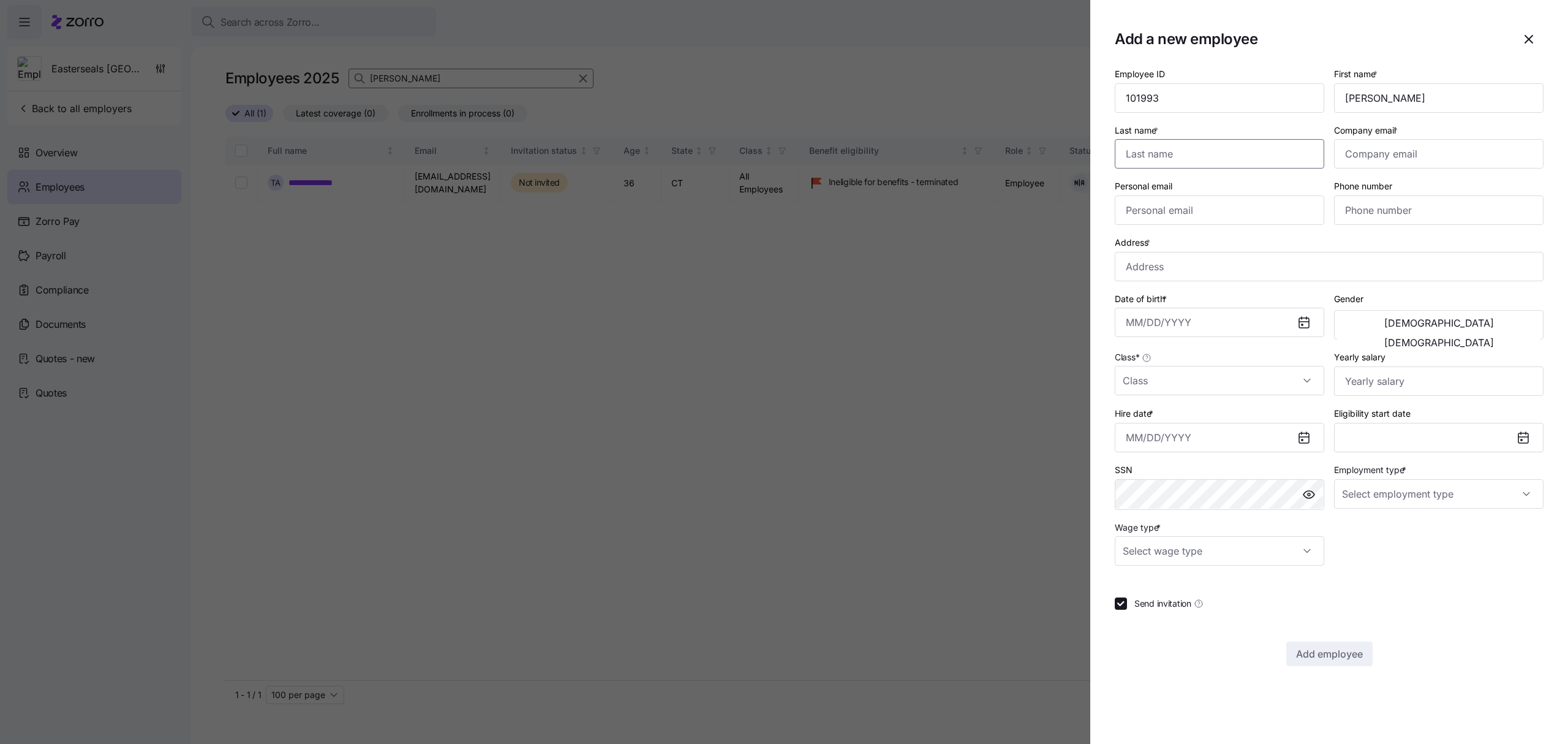
click at [1228, 160] on input "Last name *" at bounding box center [1220, 153] width 210 height 29
type input "Schuff"
click at [1419, 154] on input "Company email *" at bounding box center [1439, 153] width 210 height 29
paste input "cschuff@escrec.org"
type input "cschuff@escrec.org"
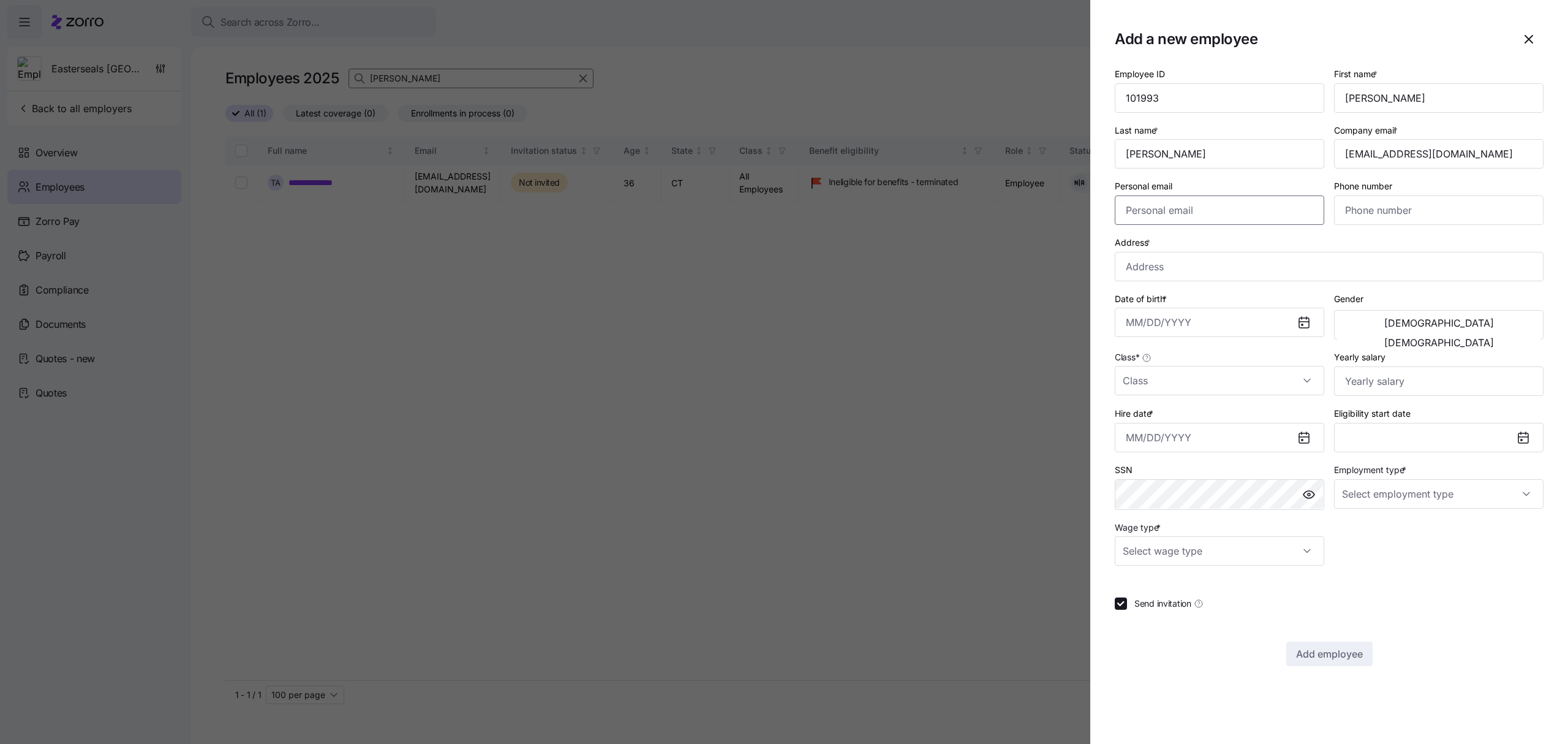
click at [1135, 210] on input "Personal email" at bounding box center [1220, 210] width 210 height 29
paste input "Cheri.I.Schuff@gmail.com"
type input "Cheri.I.Schuff@gmail.com"
click at [1378, 214] on input "Phone number" at bounding box center [1439, 210] width 210 height 29
paste input "(914) 355-6716"
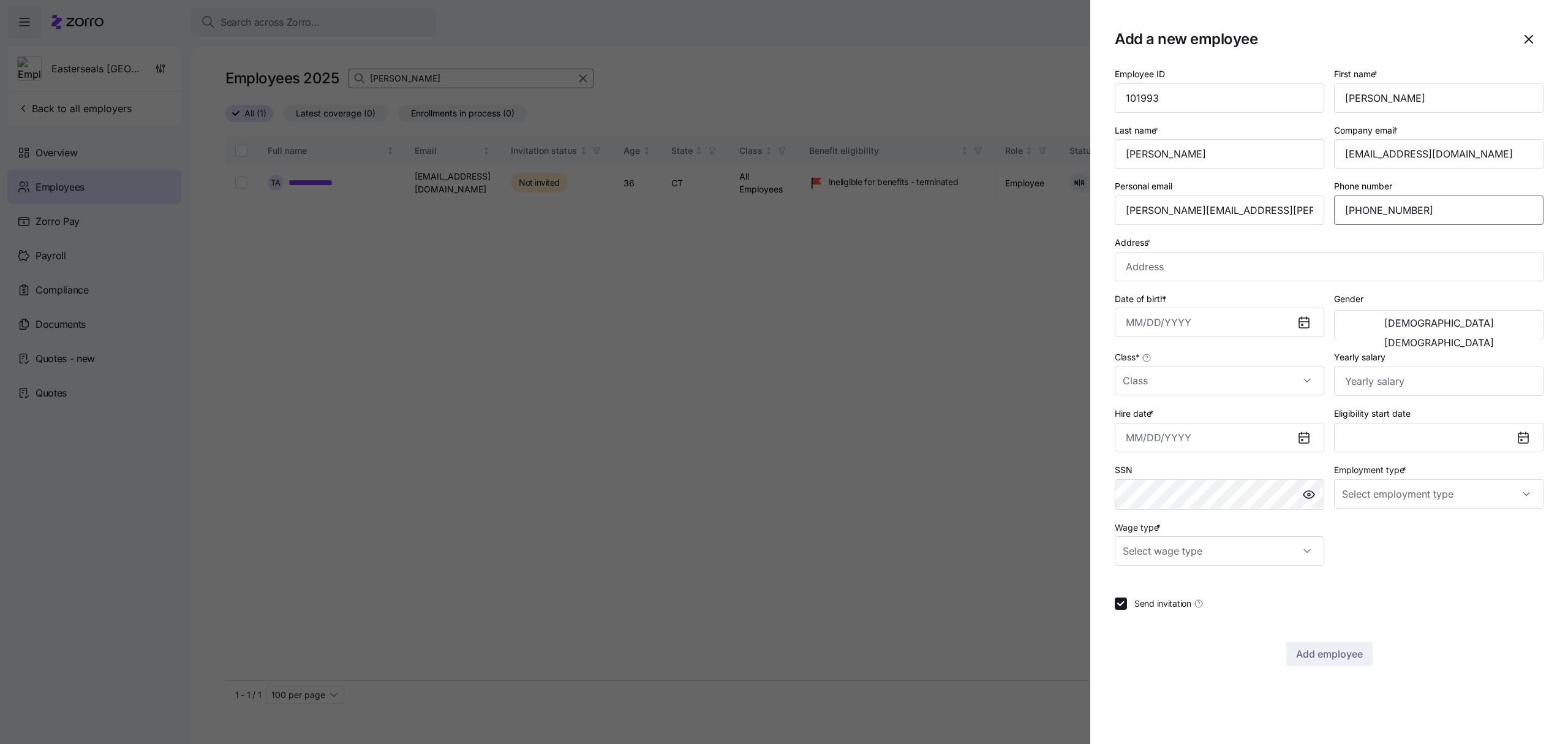
type input "(914) 355-6716"
click at [1194, 271] on input "Address *" at bounding box center [1329, 267] width 428 height 29
paste input "2 Pearl Street"
type input "2 Pearl St, Manchester, CT 06040, USA"
click at [1180, 324] on input "Date of birth *" at bounding box center [1220, 322] width 210 height 29
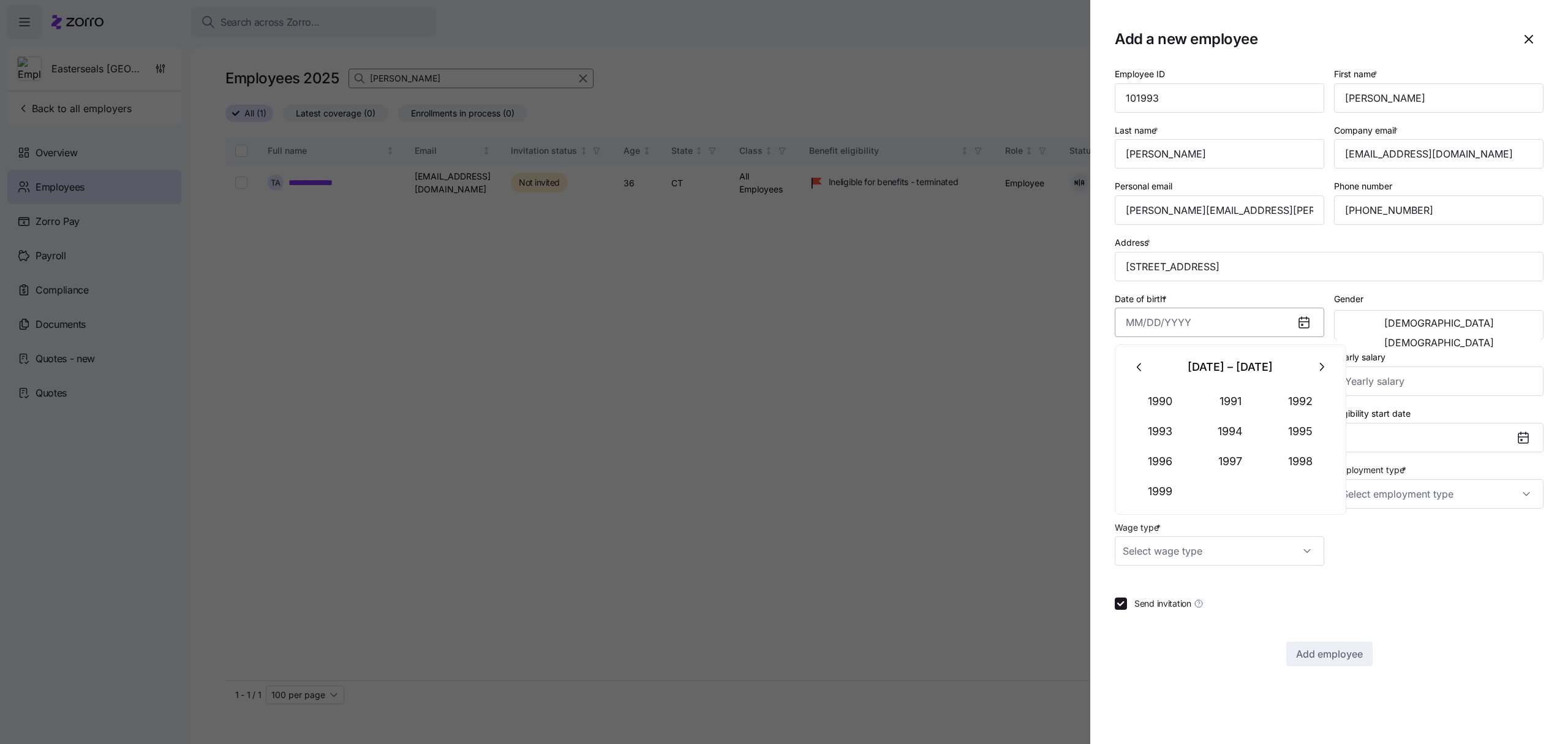
paste input "05/12/1986"
type input "May 12, 1986"
click at [1477, 338] on span "Female" at bounding box center [1439, 342] width 109 height 10
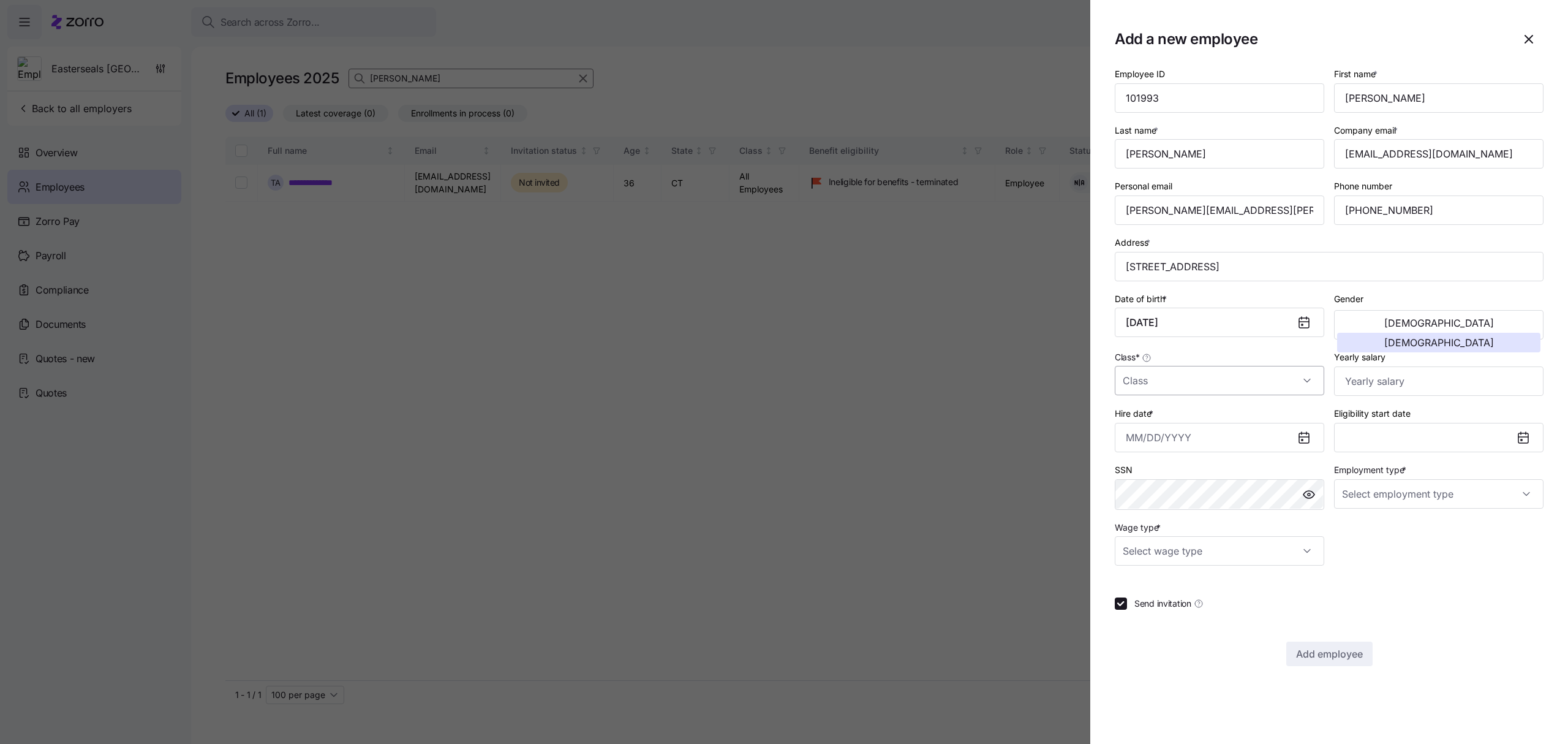
click at [1179, 379] on input "Class *" at bounding box center [1220, 381] width 210 height 29
click at [1169, 422] on span "All Employees" at bounding box center [1157, 419] width 55 height 13
type input "All Employees"
click at [1392, 378] on input "Yearly salary" at bounding box center [1439, 381] width 210 height 29
type input "$56,000"
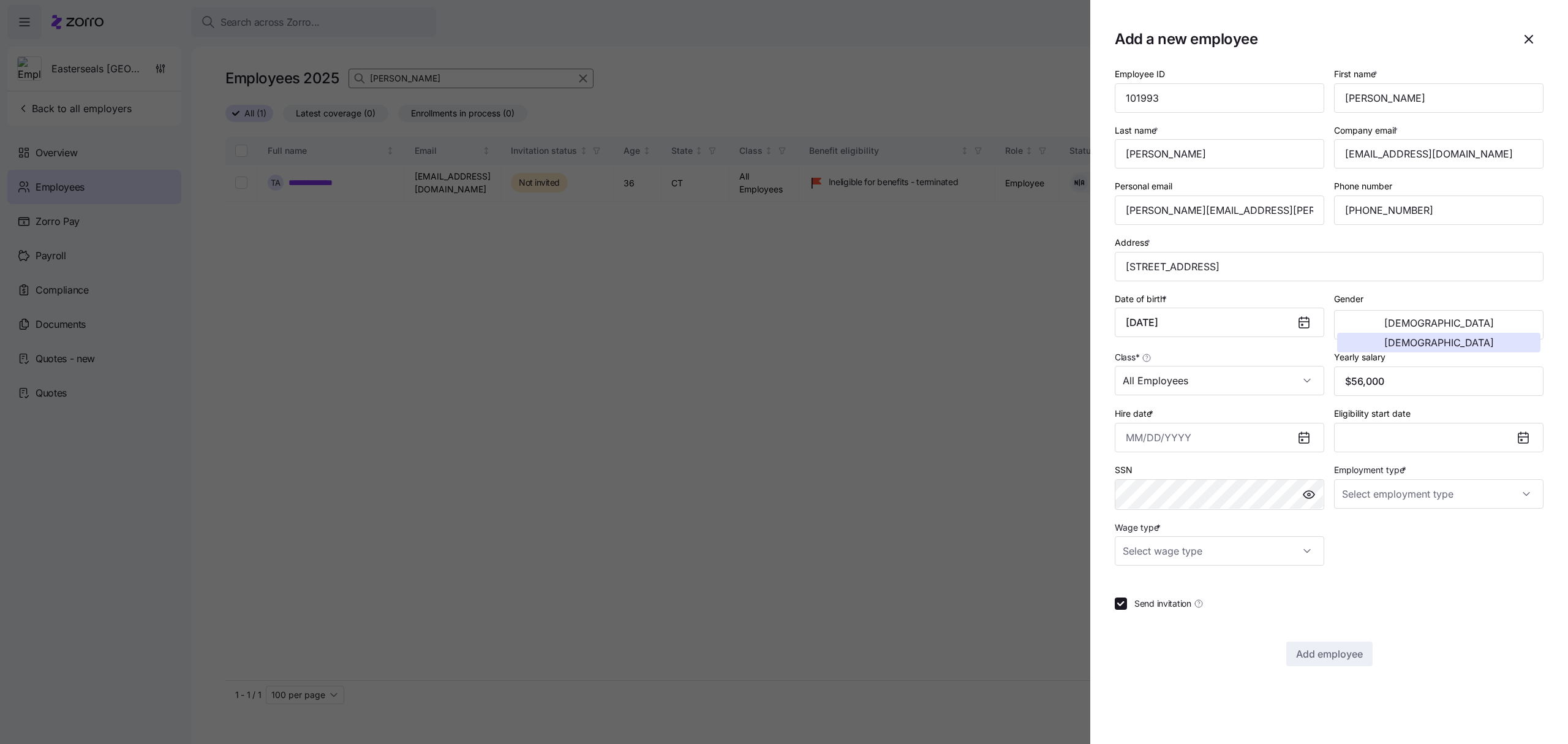
click at [1311, 438] on icon at bounding box center [1304, 437] width 15 height 15
click at [1247, 443] on input "Hire date *" at bounding box center [1220, 437] width 210 height 29
click at [1139, 596] on button "15" at bounding box center [1140, 601] width 29 height 29
type input "September 15, 2025"
click at [1424, 499] on input "Employment type *" at bounding box center [1439, 494] width 210 height 29
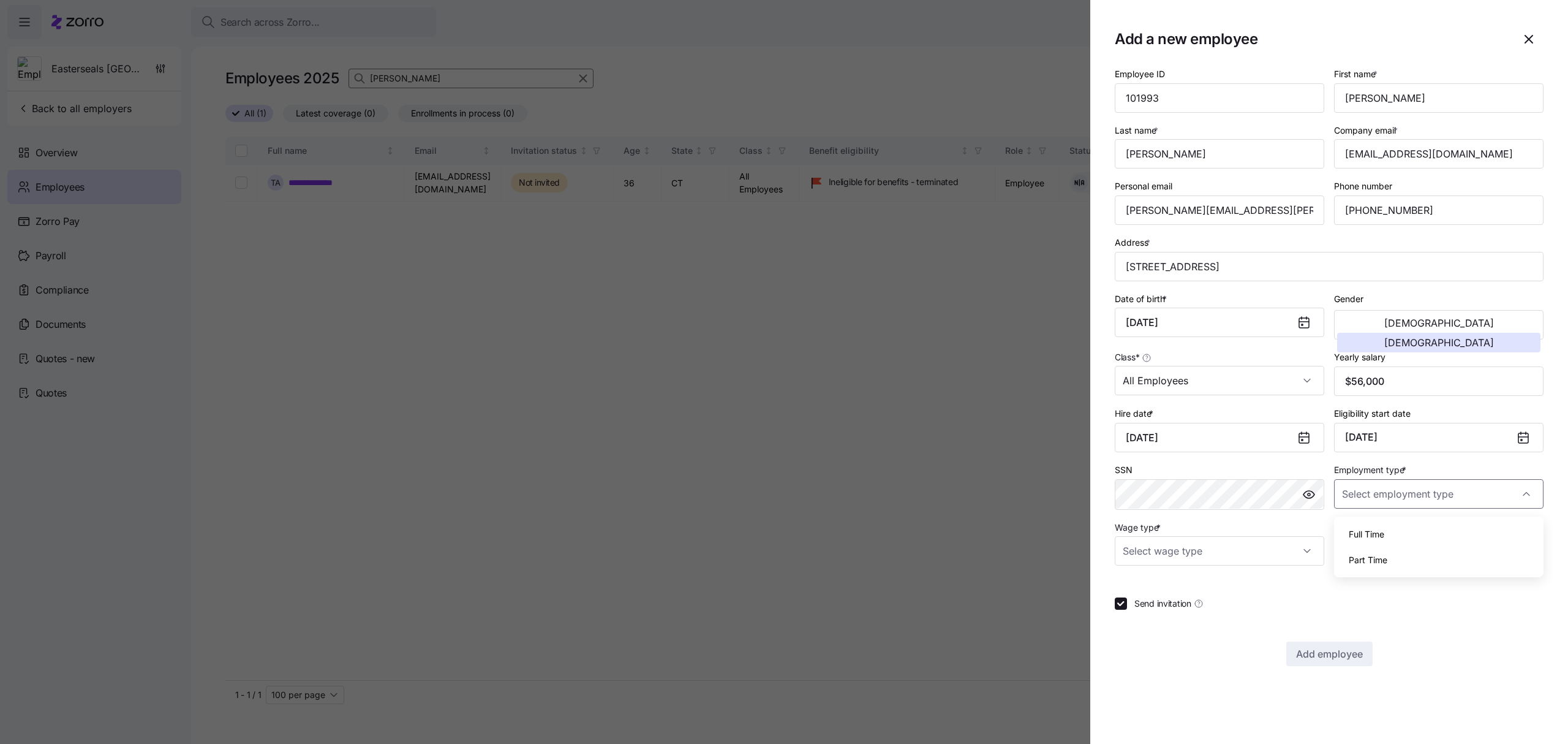
click at [1392, 533] on div "Full Time" at bounding box center [1438, 534] width 200 height 25
type input "Full Time"
click at [1243, 545] on input "Wage type *" at bounding box center [1220, 550] width 210 height 29
click at [1161, 615] on div "Hourly" at bounding box center [1219, 617] width 200 height 25
type input "Hourly"
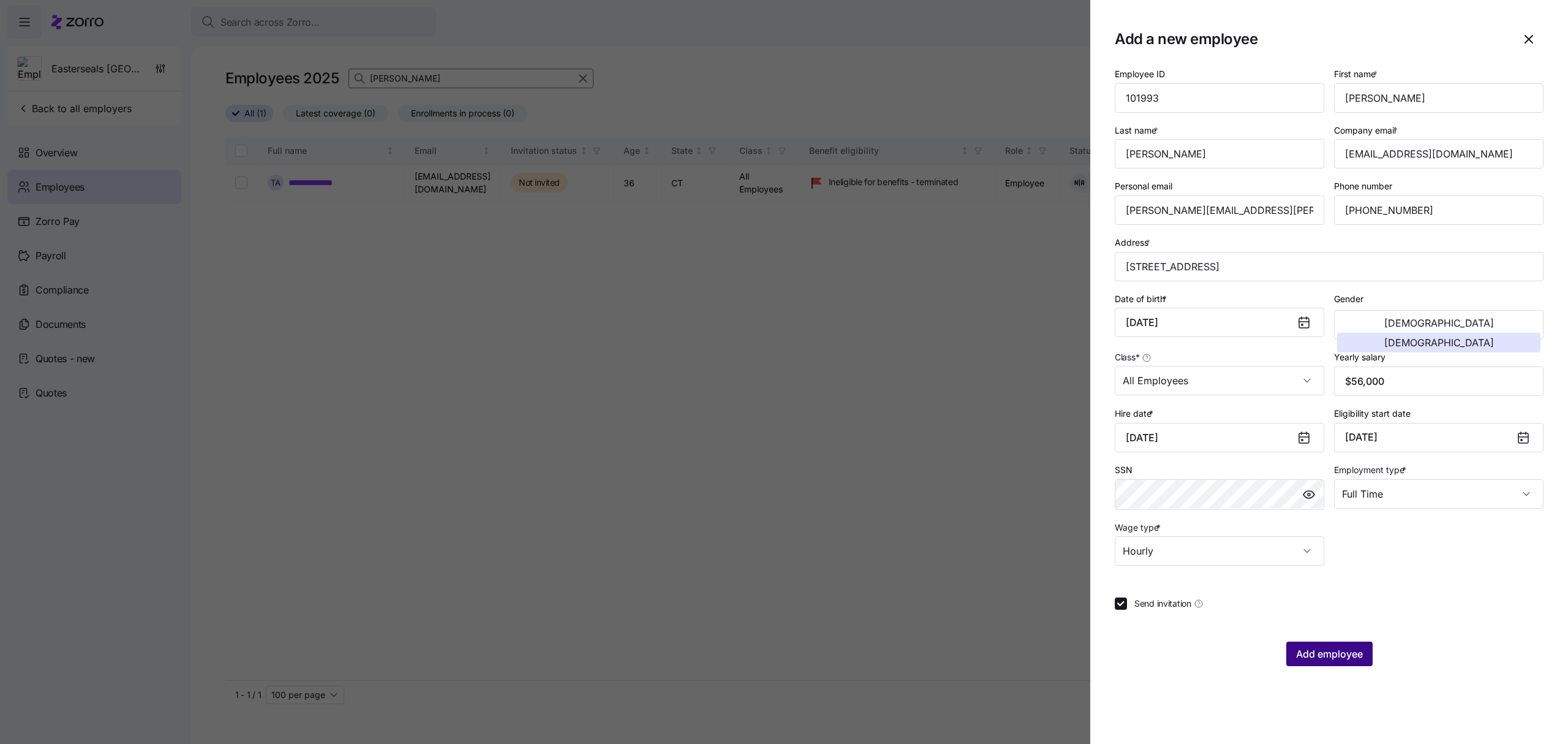
click at [1344, 652] on span "Add employee" at bounding box center [1329, 654] width 67 height 15
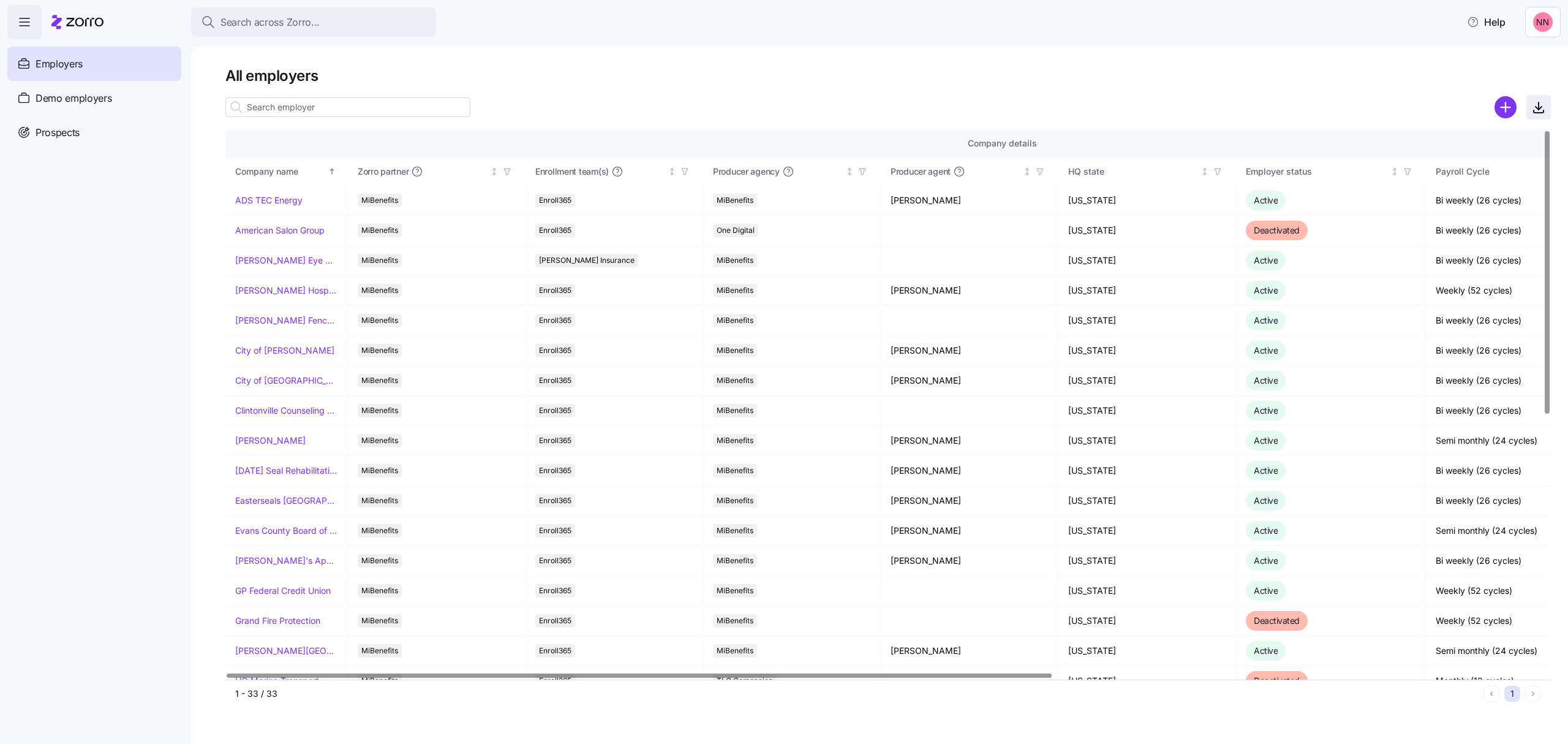
click at [1534, 102] on icon "button" at bounding box center [1538, 107] width 15 height 15
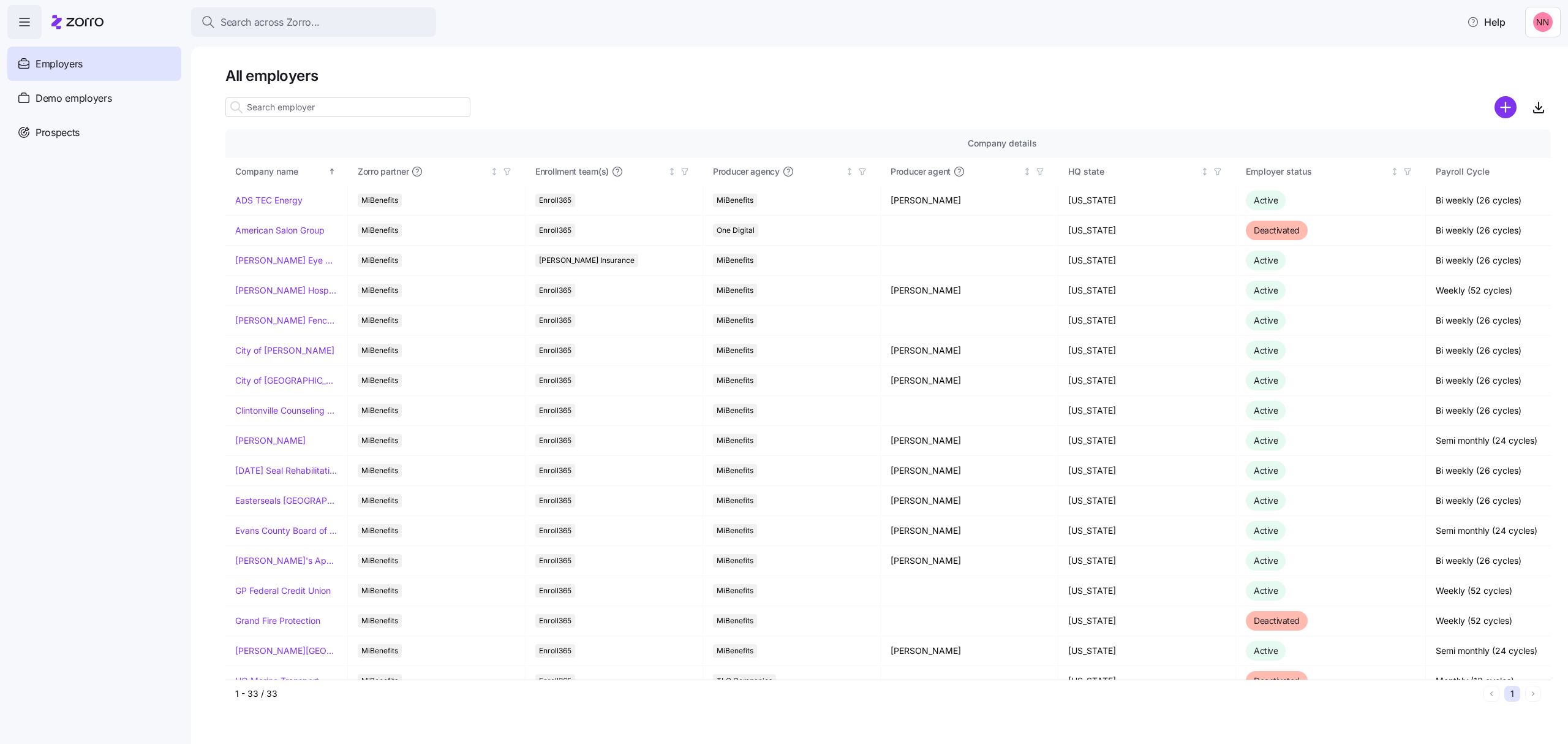
click at [1052, 8] on div "Search across Zorro... Help" at bounding box center [784, 22] width 1553 height 35
click at [1545, 106] on icon "button" at bounding box center [1538, 107] width 15 height 15
click at [1537, 106] on icon "button" at bounding box center [1538, 107] width 15 height 15
